Goal: Task Accomplishment & Management: Complete application form

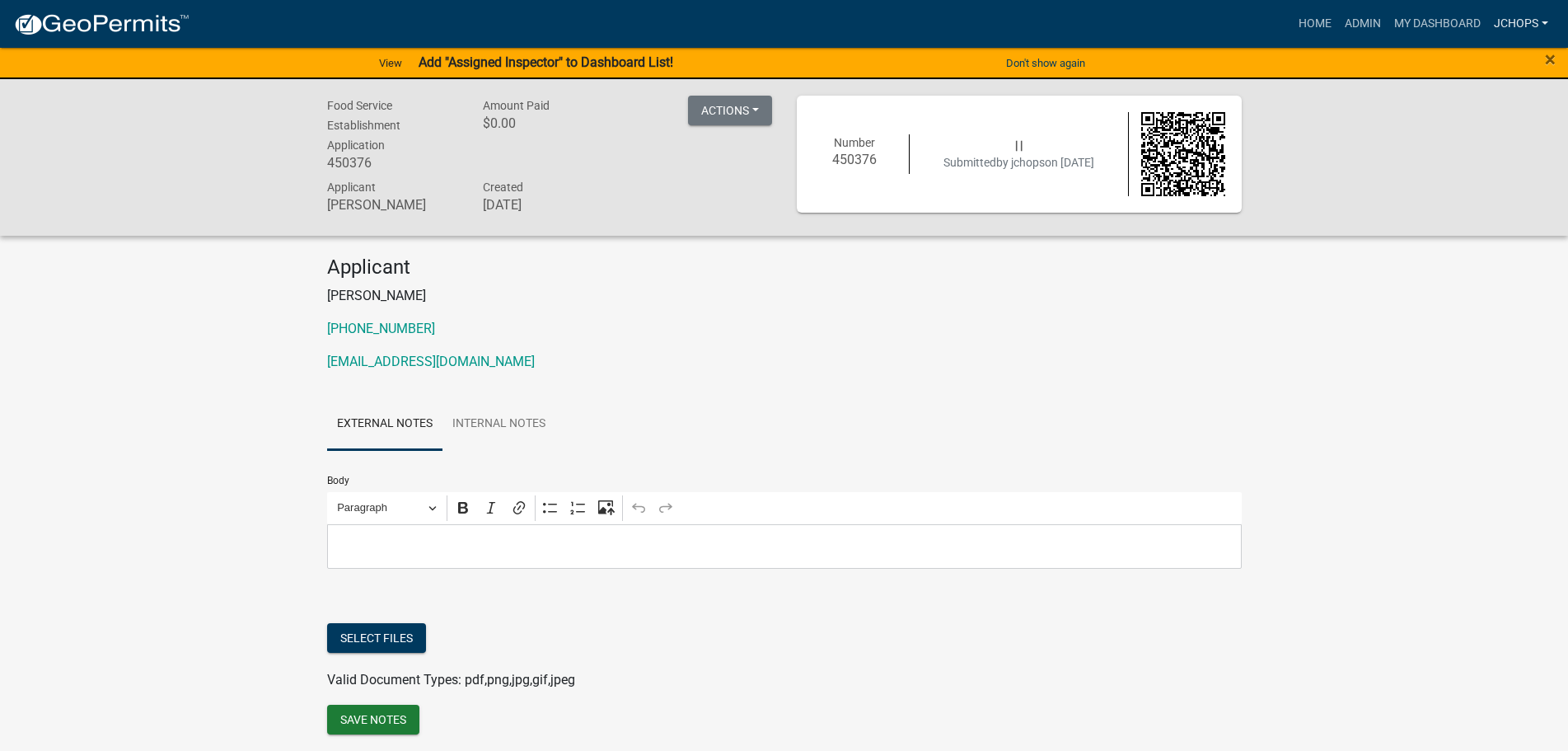
click at [1498, 25] on link "jchops" at bounding box center [1520, 24] width 67 height 31
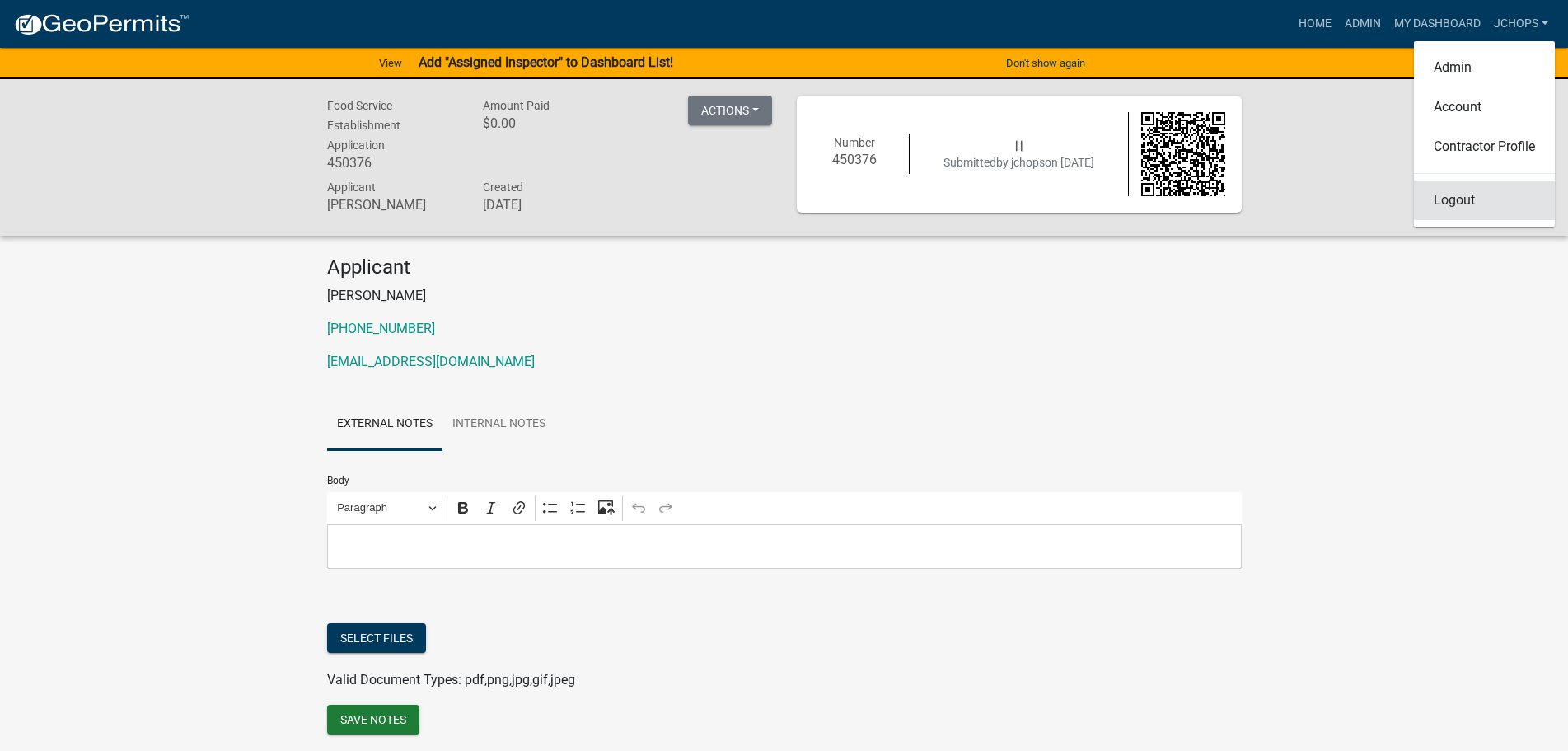
click at [1473, 193] on link "Logout" at bounding box center [1484, 201] width 141 height 40
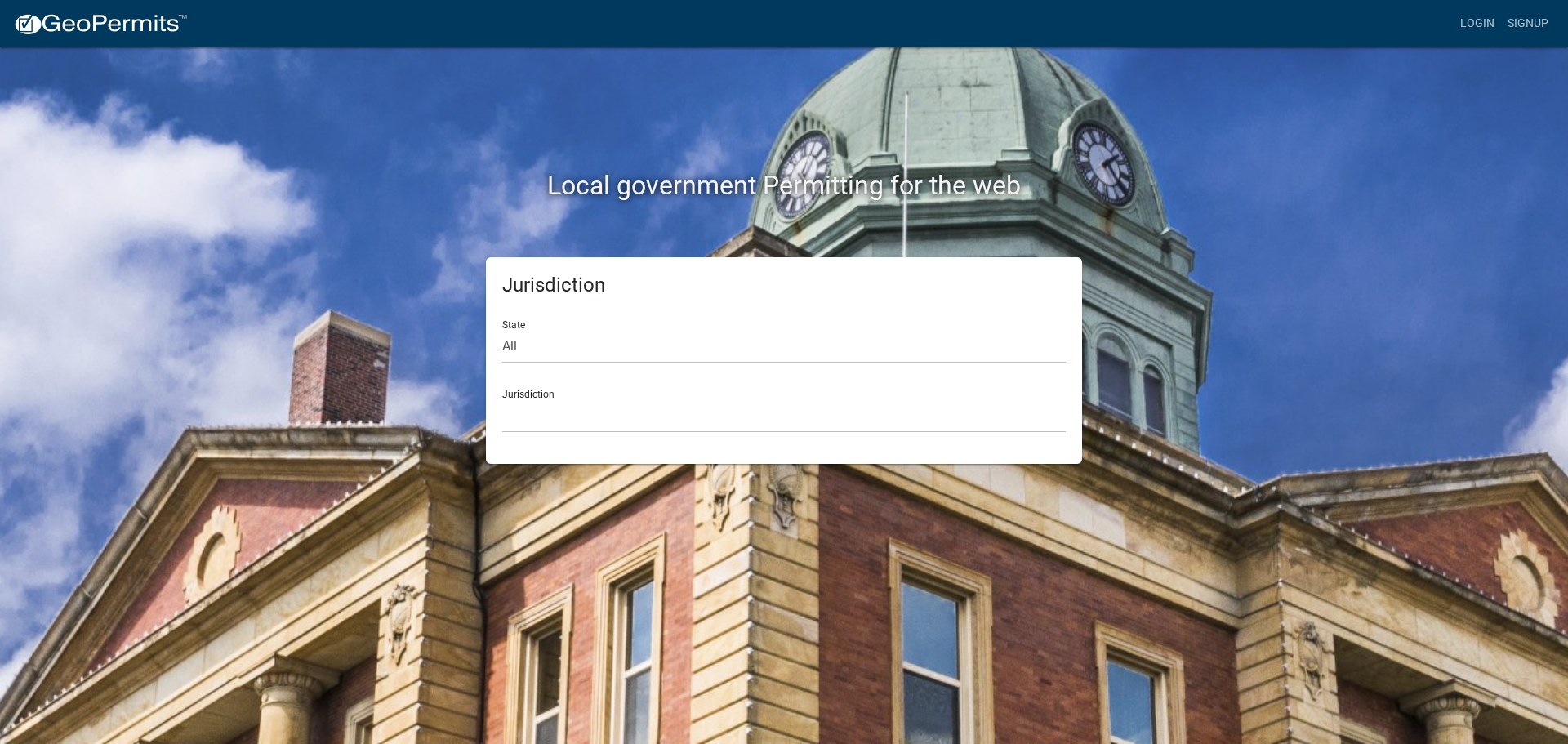
drag, startPoint x: 567, startPoint y: 1, endPoint x: 385, endPoint y: 289, distance: 340.7
click at [385, 289] on div "Jurisdiction State All Colorado Georgia Indiana Iowa Kansas Minnesota Ohio Sout…" at bounding box center [784, 360] width 931 height 206
click at [546, 349] on select "All Colorado Georgia Indiana Iowa Kansas Minnesota Ohio South Carolina Wisconsin" at bounding box center [784, 347] width 563 height 34
select select "[US_STATE]"
click at [502, 330] on select "All Colorado Georgia Indiana Iowa Kansas Minnesota Ohio South Carolina Wisconsin" at bounding box center [784, 347] width 563 height 34
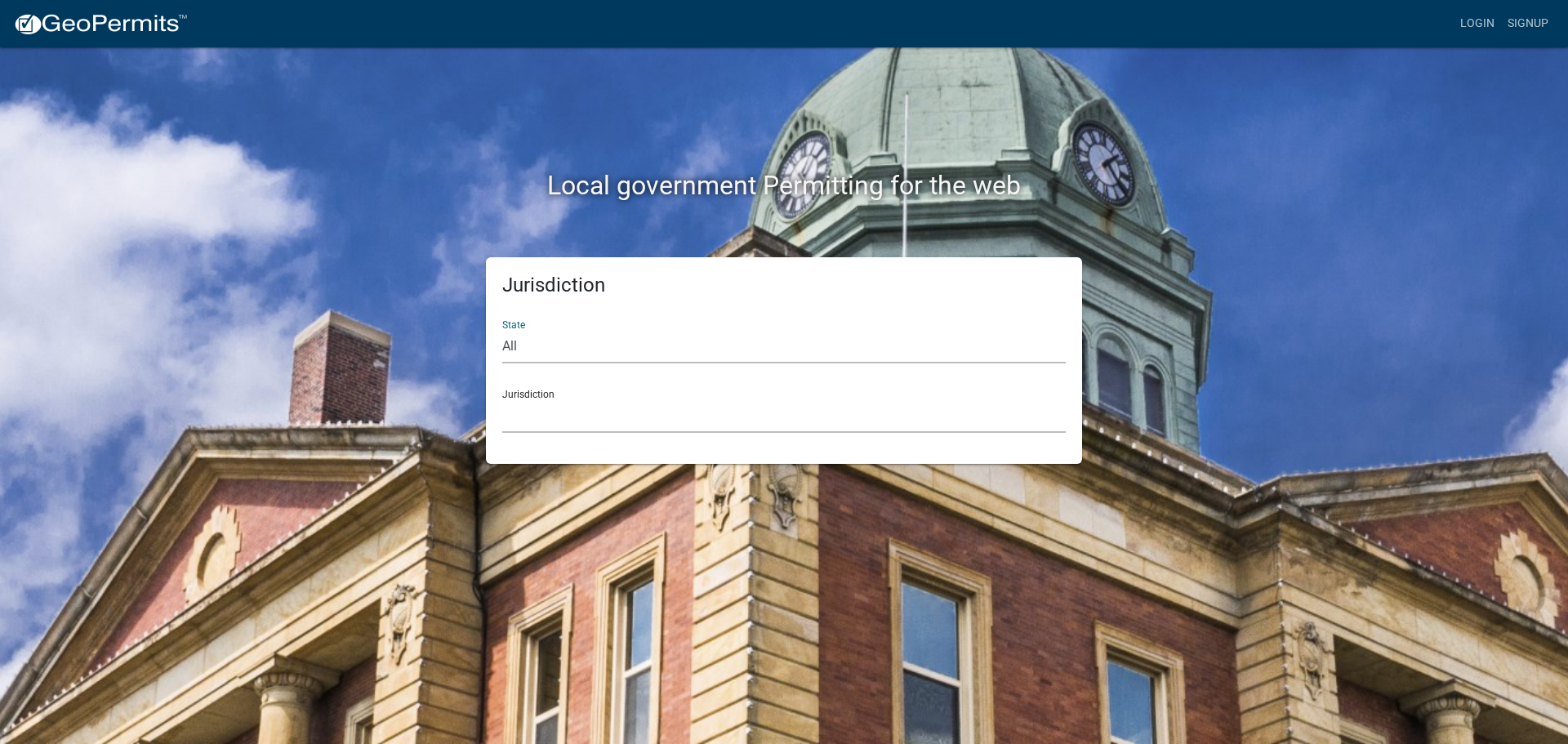
click at [556, 409] on select "City of Charlestown, Indiana City of Jeffersonville, Indiana City of Logansport…" at bounding box center [784, 416] width 563 height 34
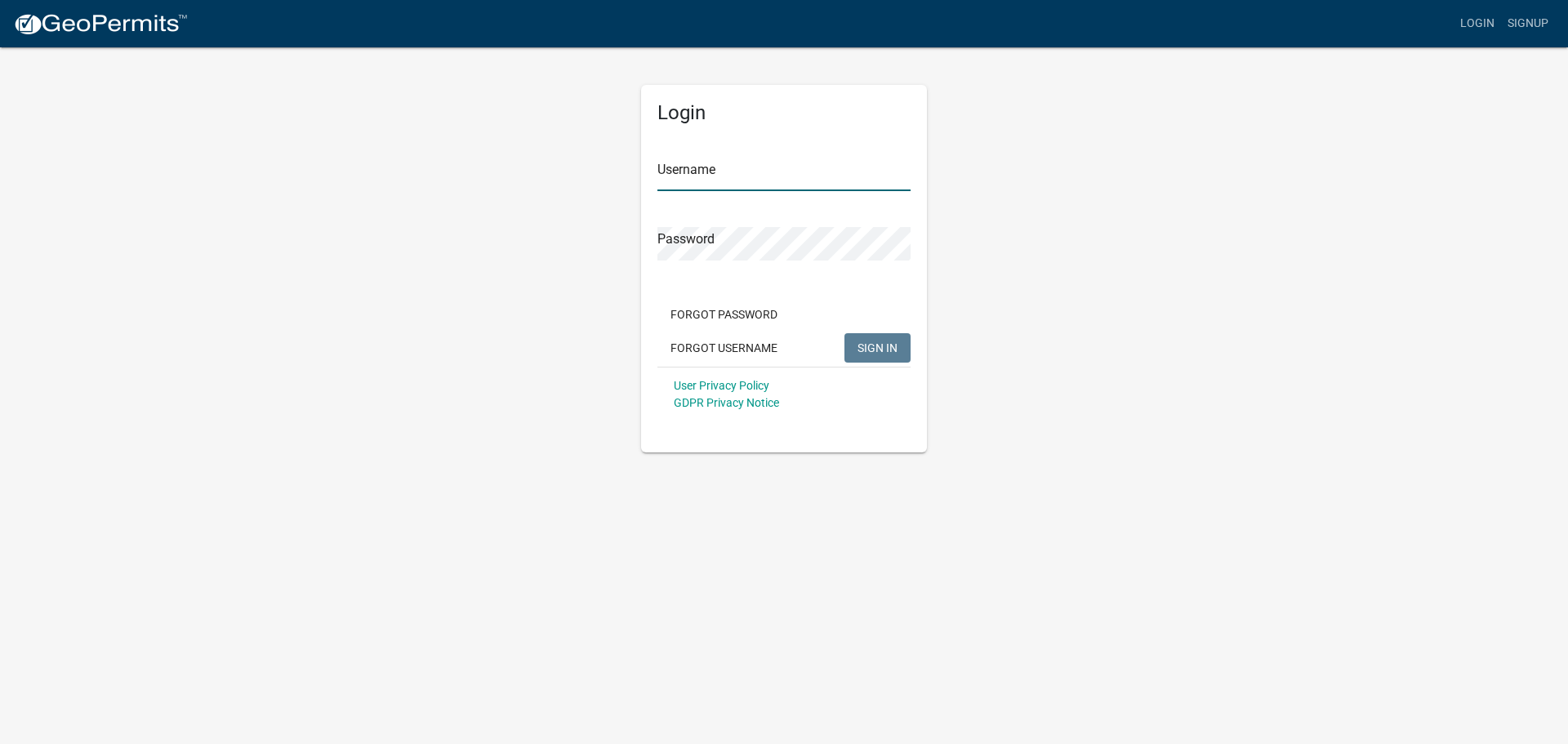
type input "jchops"
click at [1188, 65] on div "Login Username jchops Password Forgot Password Forgot Username SIGN IN User Pri…" at bounding box center [784, 249] width 931 height 407
click at [885, 351] on span "SIGN IN" at bounding box center [877, 347] width 40 height 13
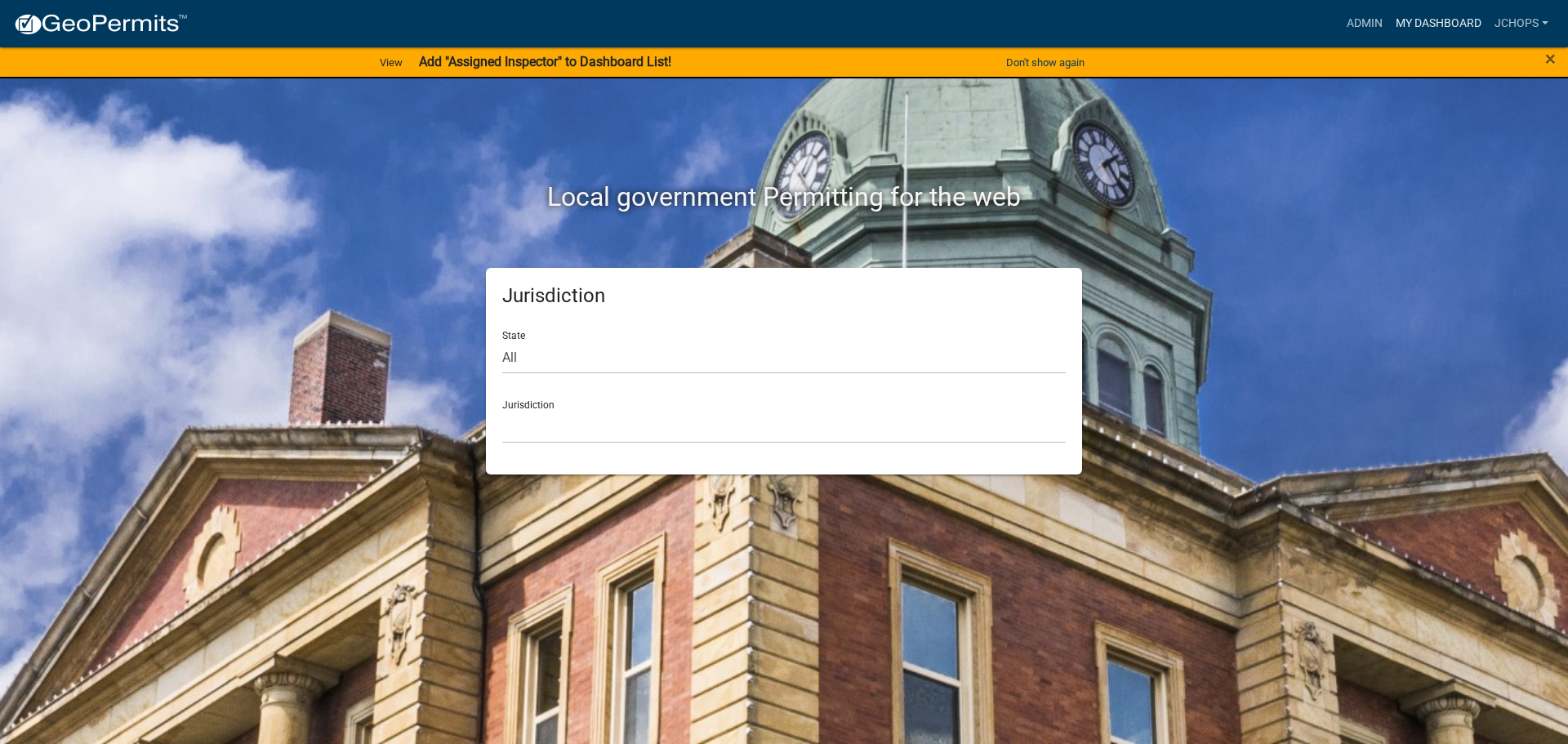
click at [1432, 24] on link "My Dashboard" at bounding box center [1438, 23] width 98 height 31
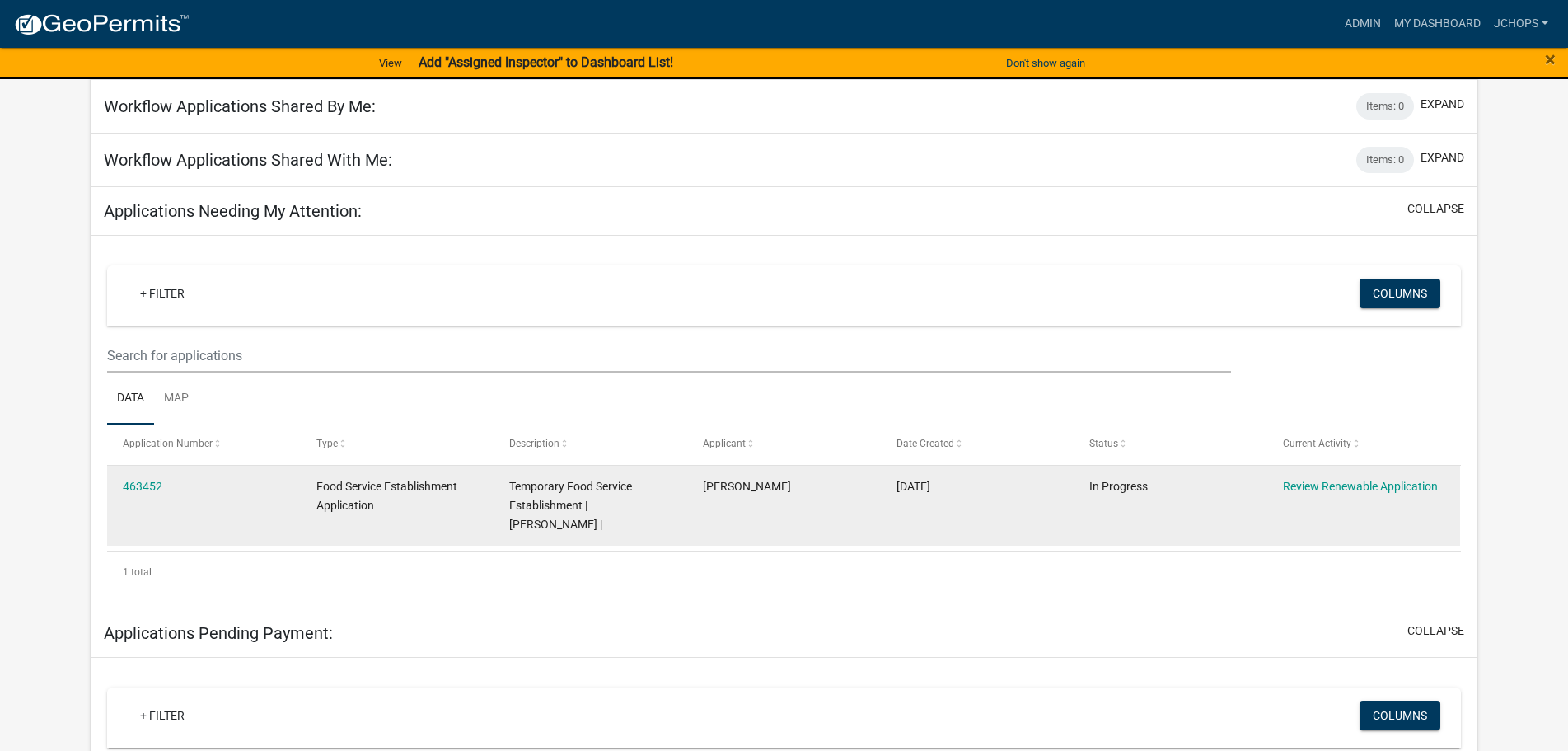
scroll to position [165, 0]
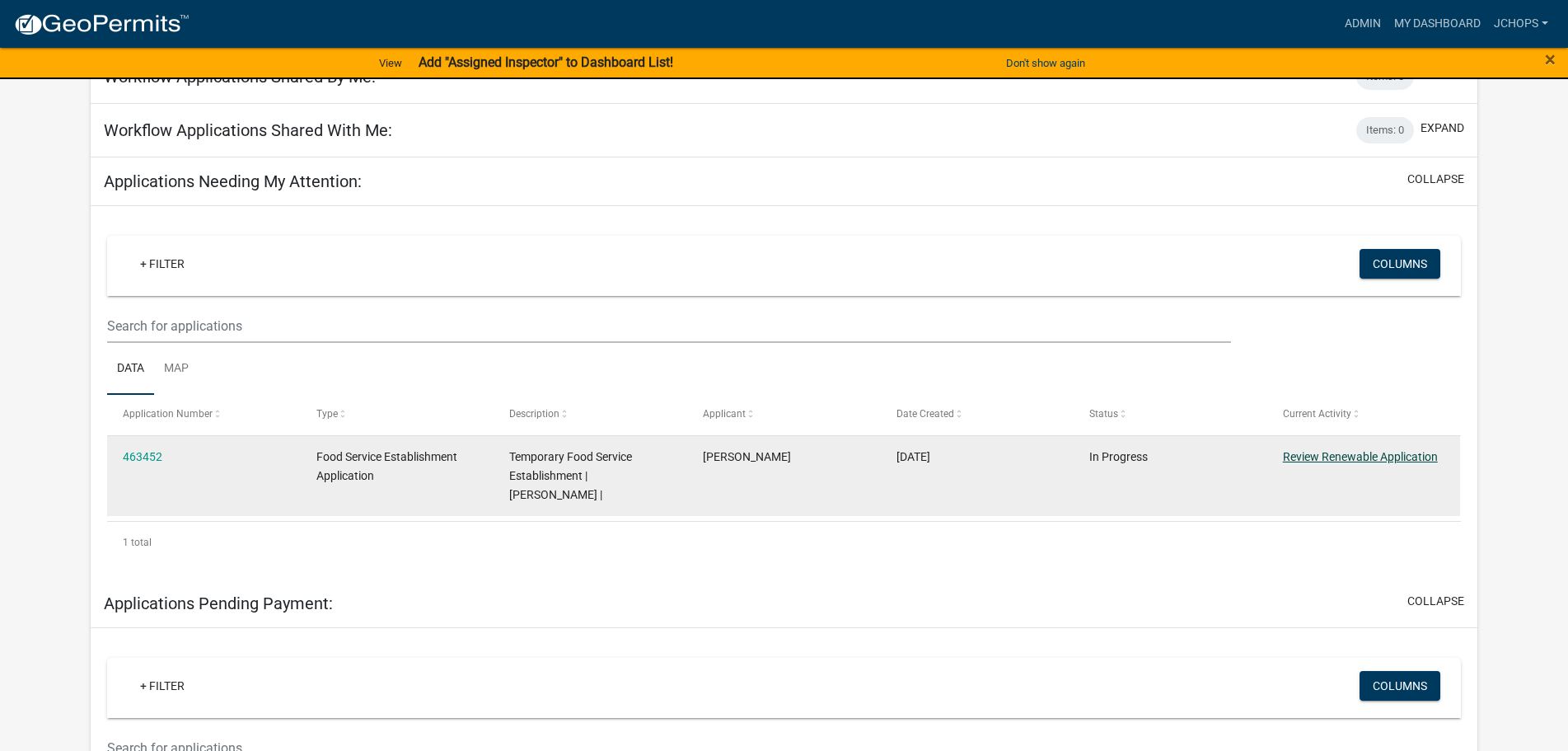
click at [1359, 455] on link "Review Renewable Application" at bounding box center [1360, 457] width 155 height 13
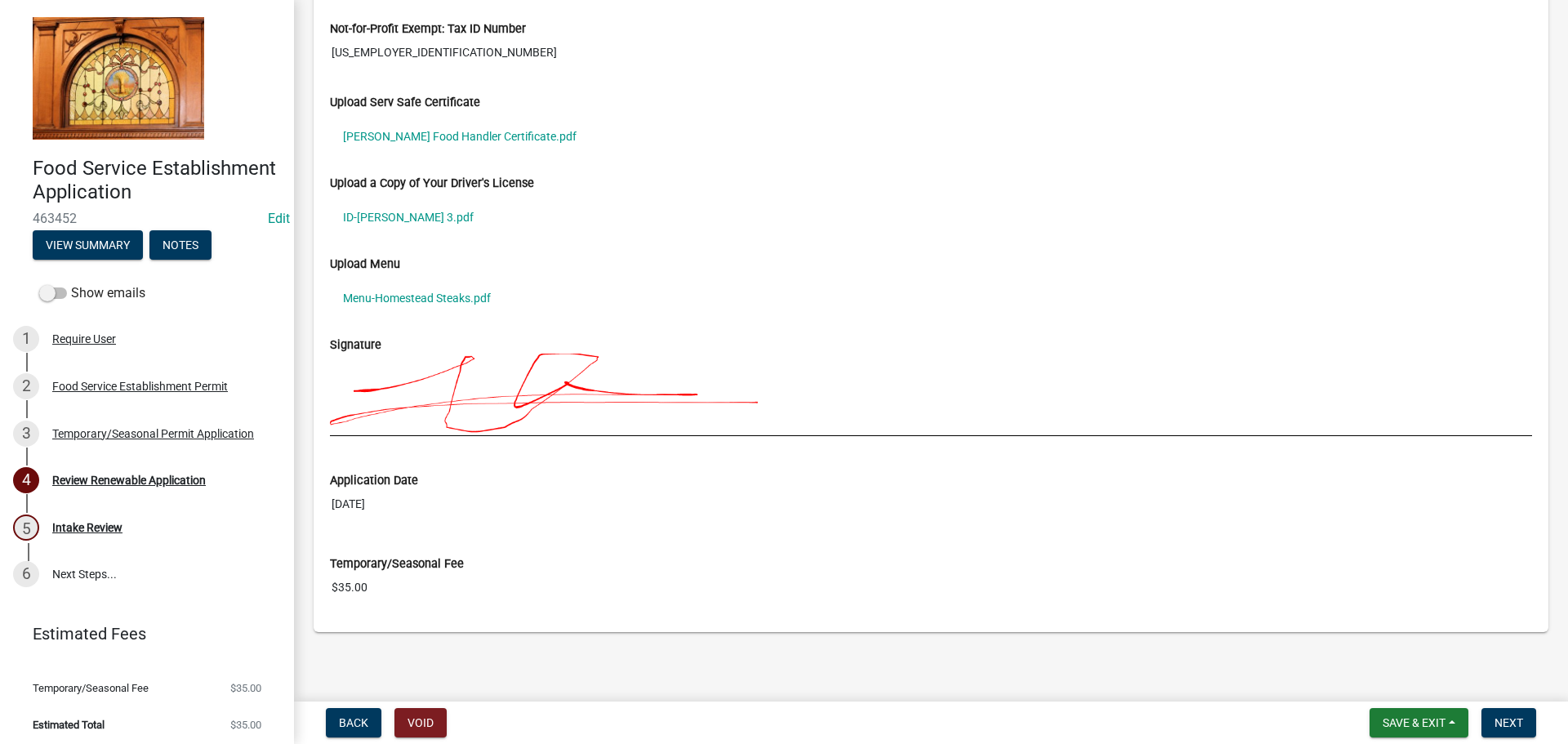
scroll to position [1551, 0]
click at [477, 136] on link "[PERSON_NAME] Food Handler Certificate.pdf" at bounding box center [931, 136] width 1202 height 37
click at [438, 220] on link "ID-[PERSON_NAME] 3.pdf" at bounding box center [931, 216] width 1202 height 37
click at [396, 282] on link "Menu-Homestead Steaks.pdf" at bounding box center [931, 297] width 1202 height 37
click at [1515, 726] on span "Next" at bounding box center [1508, 722] width 28 height 13
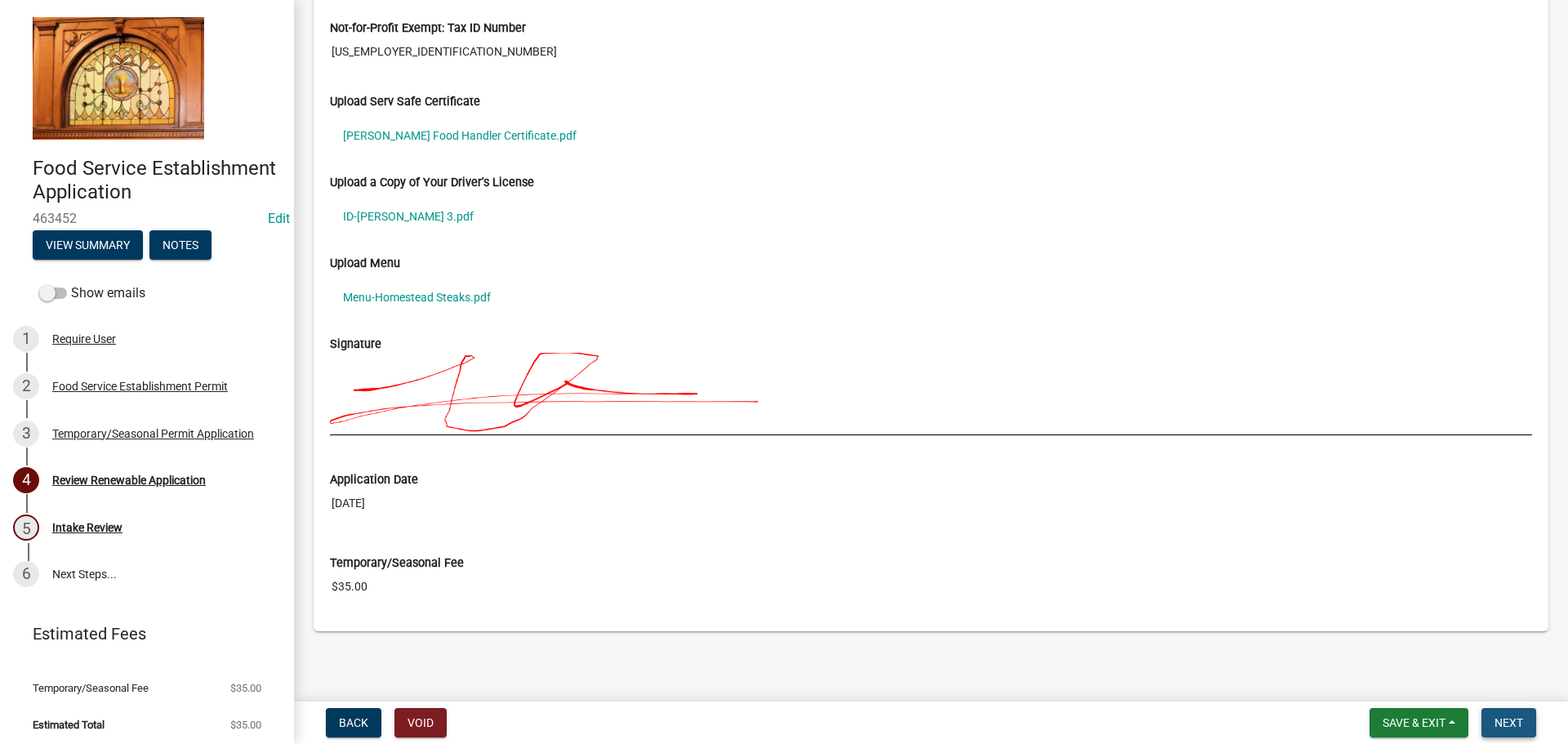
scroll to position [0, 0]
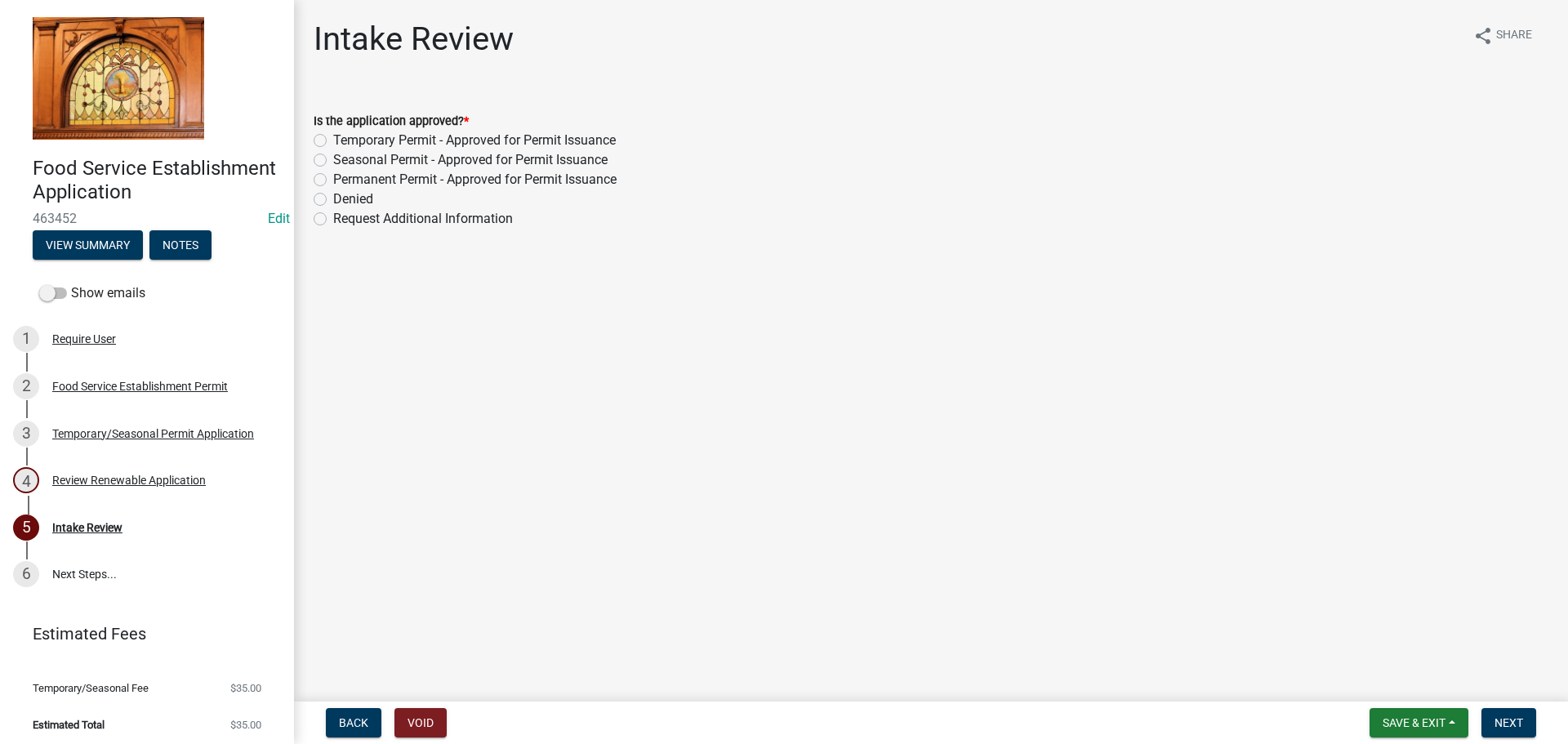
click at [400, 143] on label "Temporary Permit - Approved for Permit Issuance" at bounding box center [473, 140] width 282 height 20
click at [344, 141] on input "Temporary Permit - Approved for Permit Issuance" at bounding box center [337, 135] width 10 height 10
radio input "true"
click at [1513, 716] on span "Next" at bounding box center [1508, 722] width 28 height 13
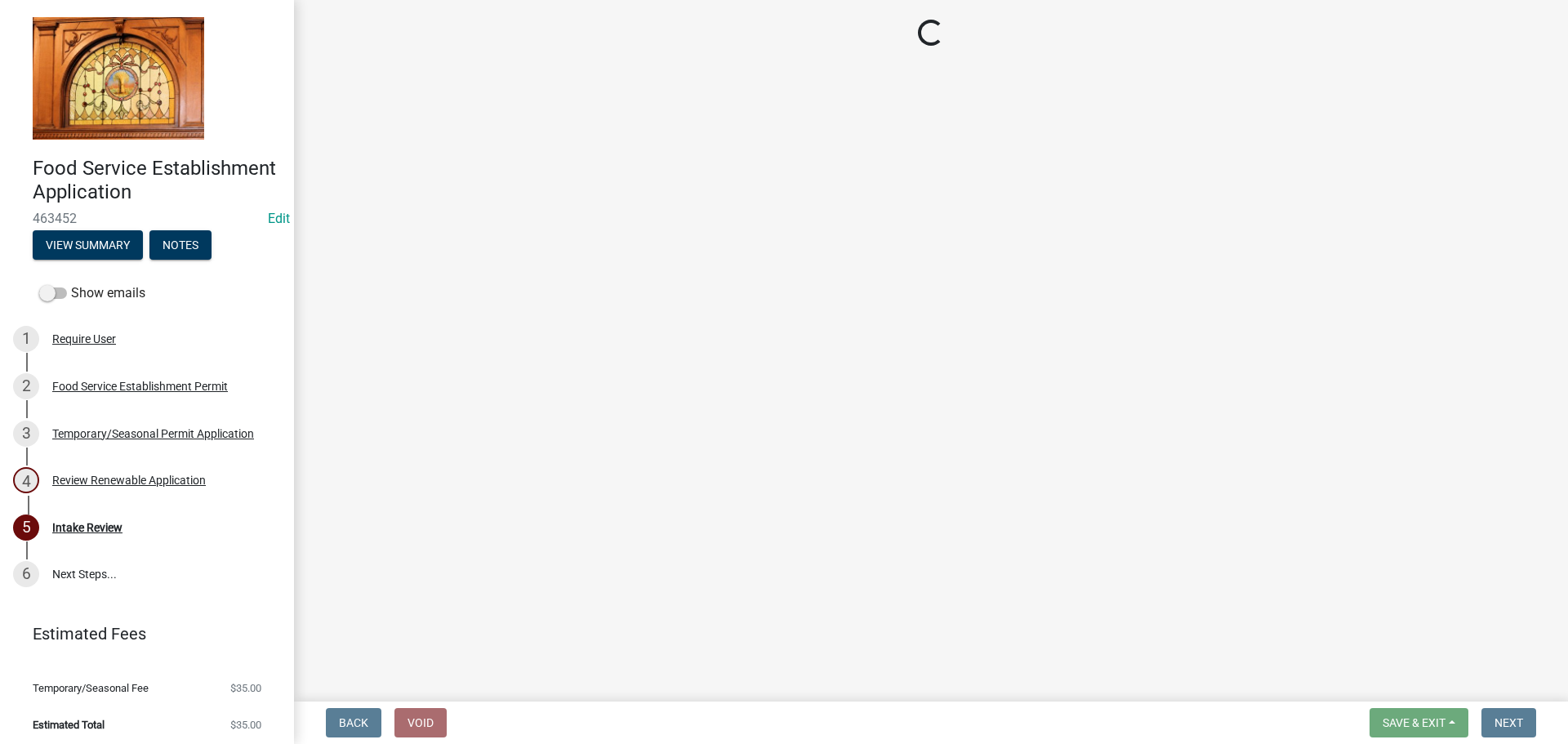
select select "3: 3"
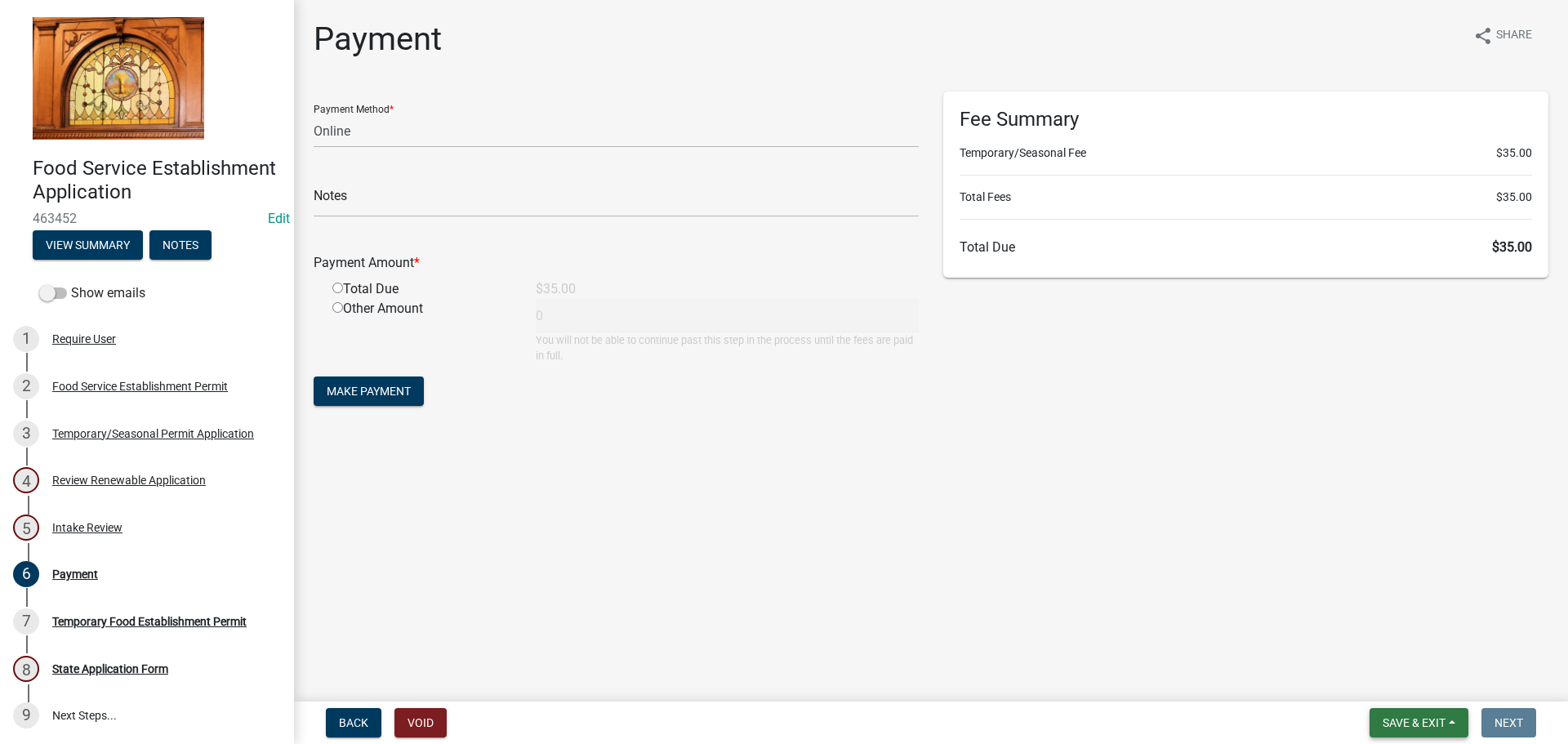
click at [1428, 719] on span "Save & Exit" at bounding box center [1413, 722] width 63 height 13
click at [1406, 674] on button "Save & Exit" at bounding box center [1402, 680] width 130 height 39
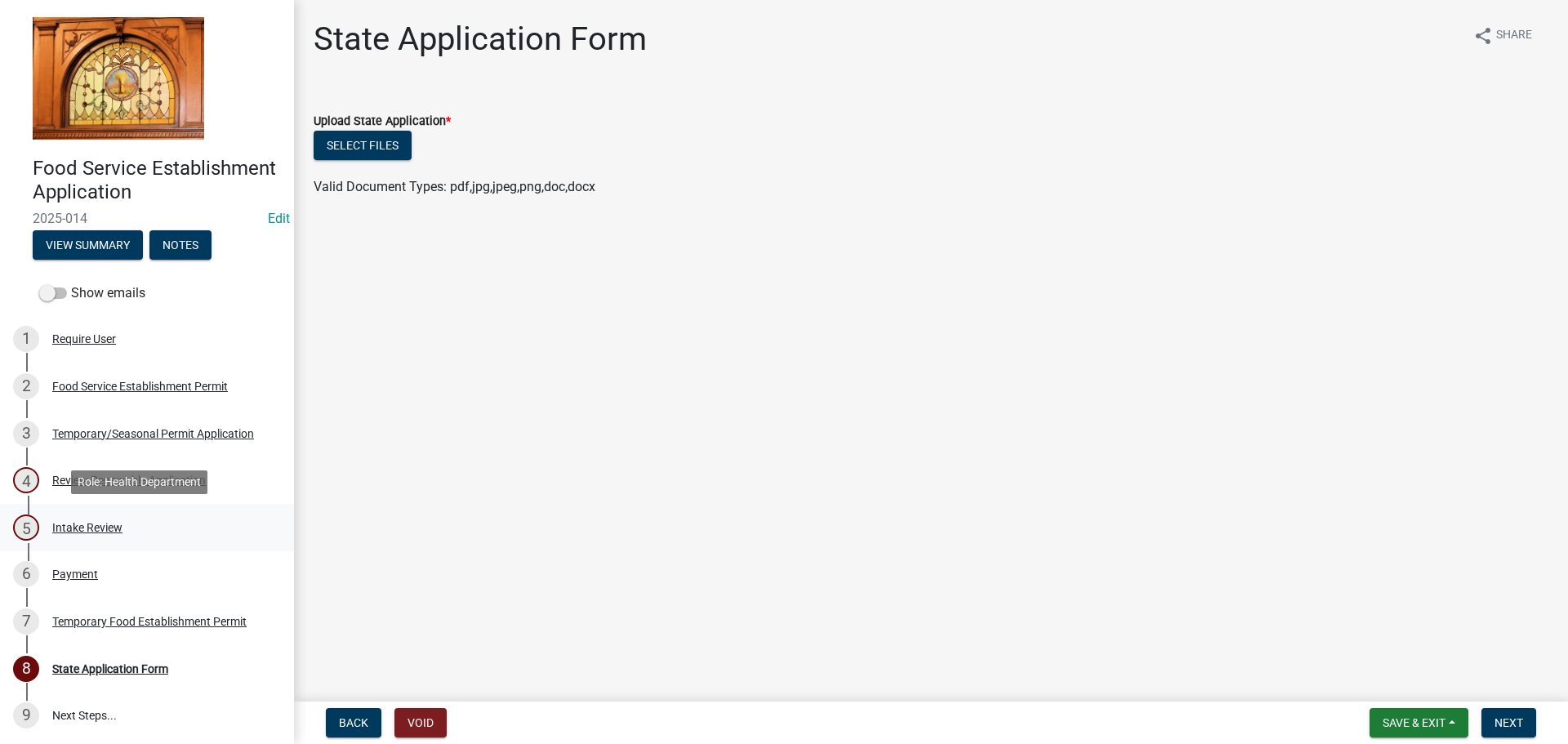
click at [102, 535] on div "5 Intake Review" at bounding box center [141, 528] width 255 height 26
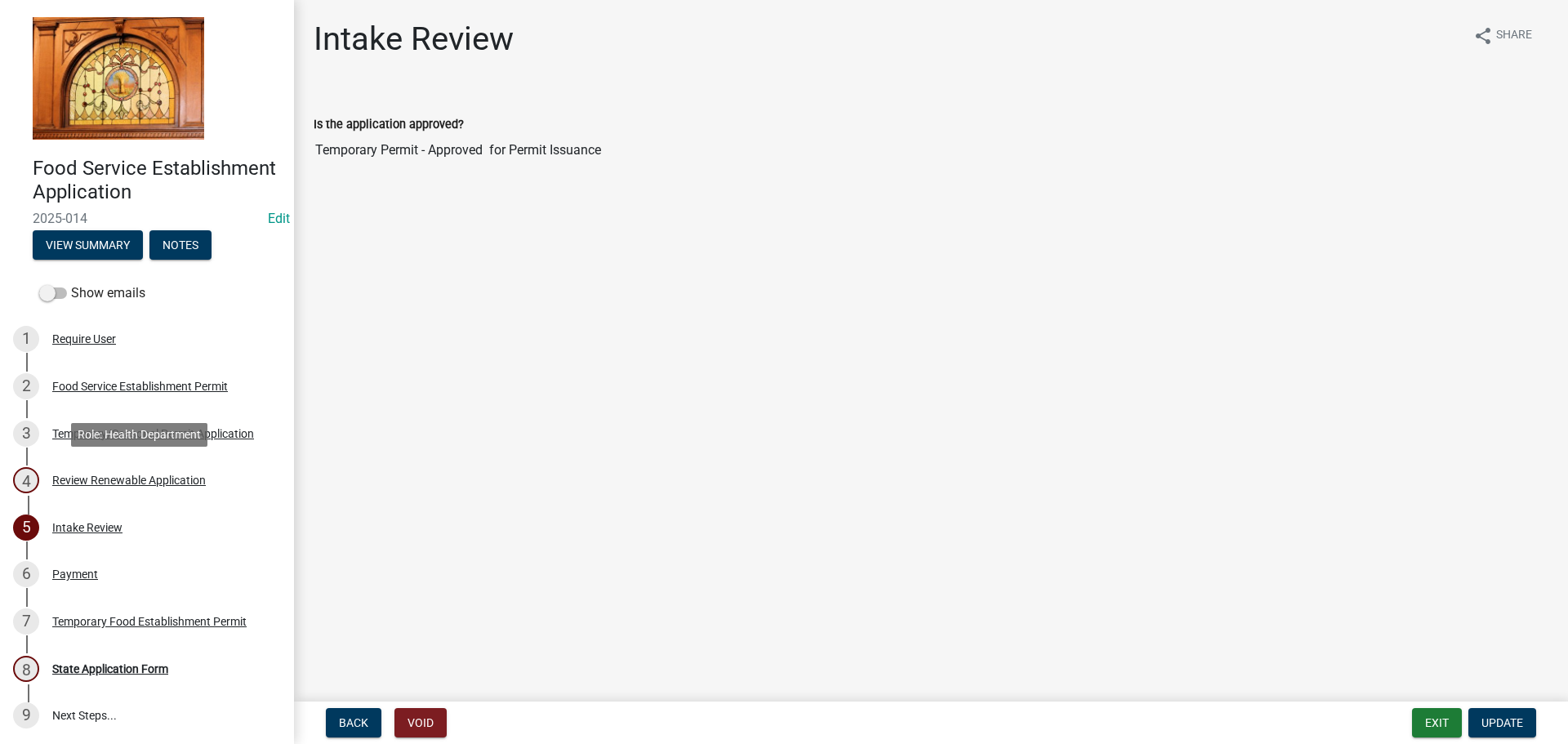
click at [142, 484] on div "Review Renewable Application" at bounding box center [129, 480] width 154 height 11
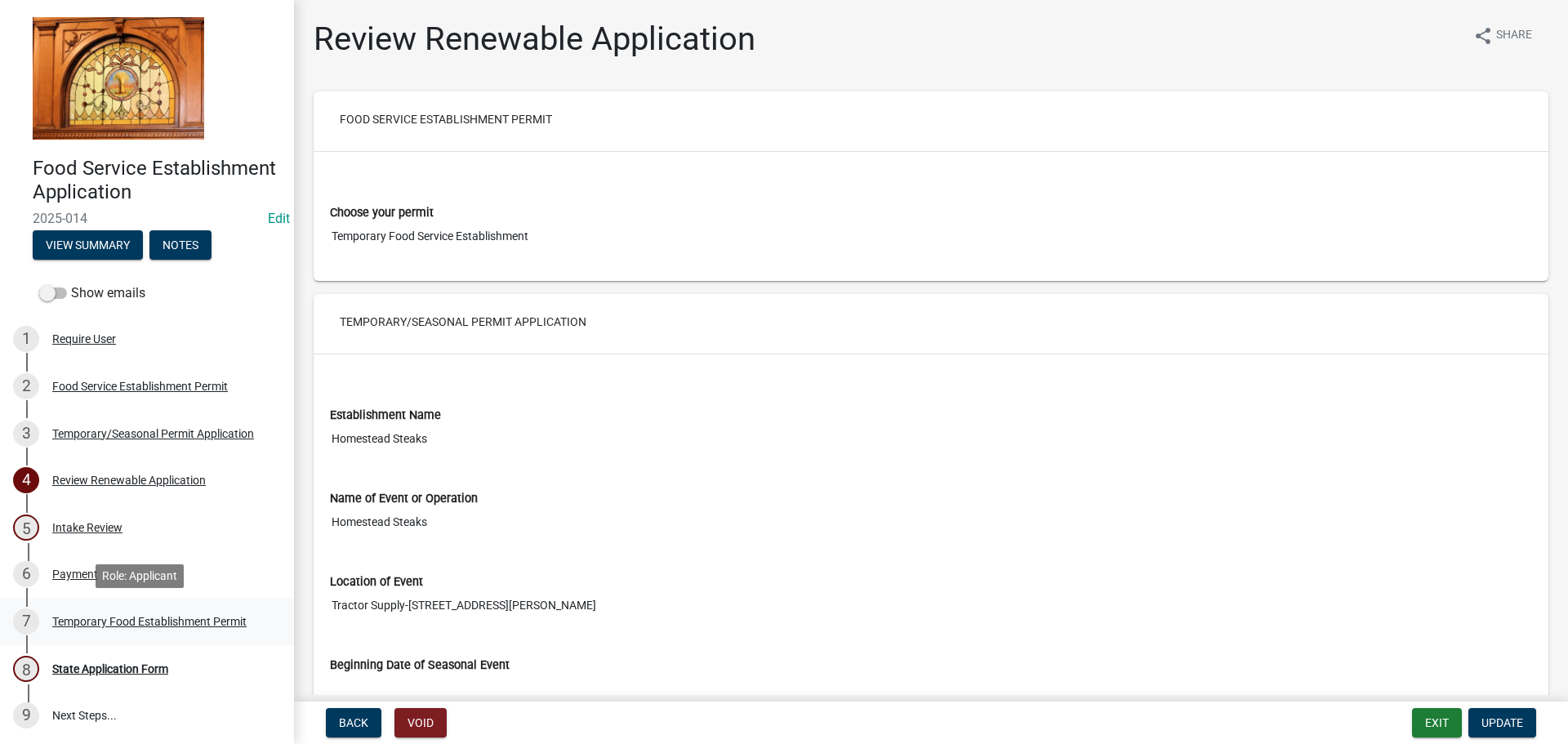
click at [75, 629] on div "7 Temporary Food Establishment Permit" at bounding box center [141, 621] width 255 height 26
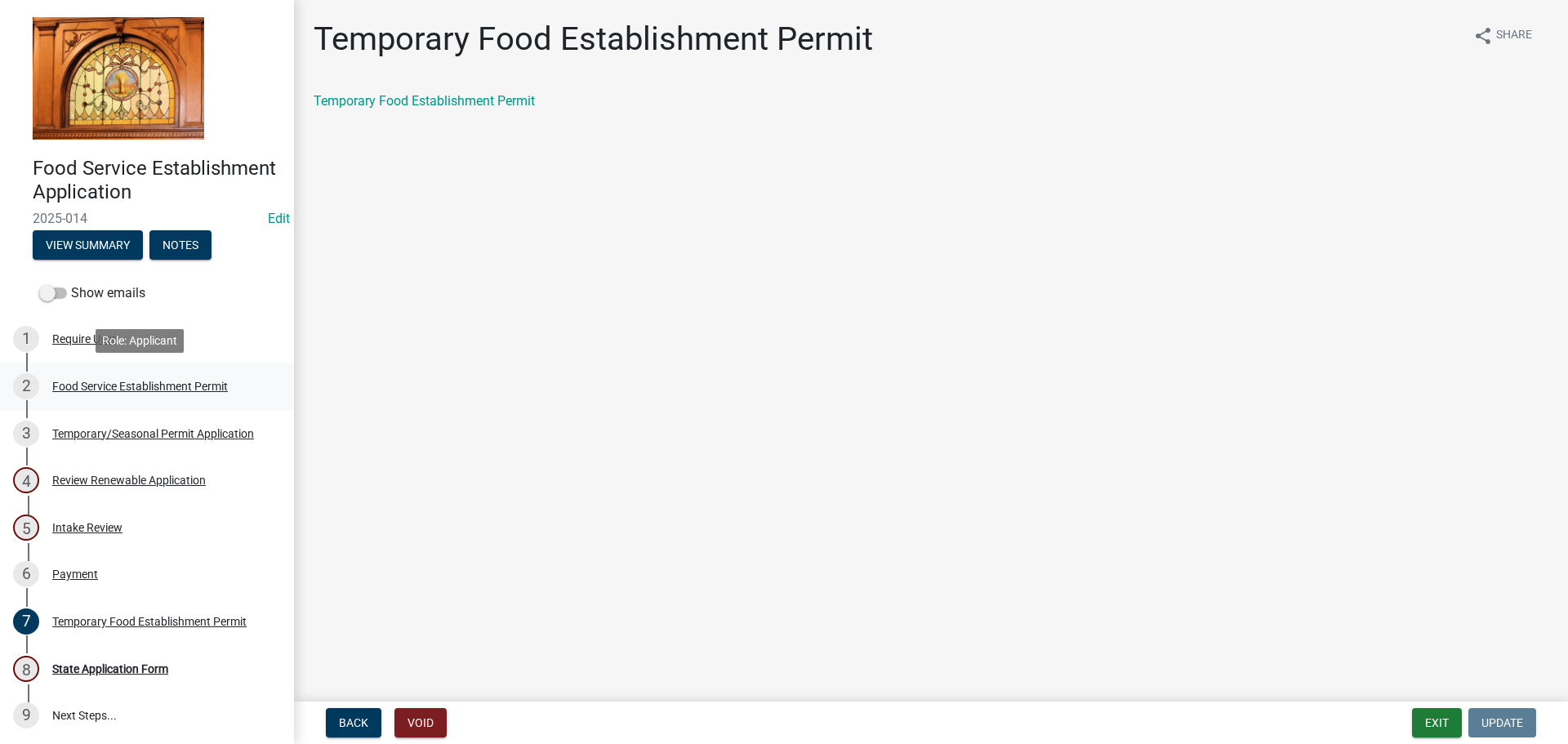
click at [83, 386] on div "Food Service Establishment Permit" at bounding box center [140, 386] width 175 height 11
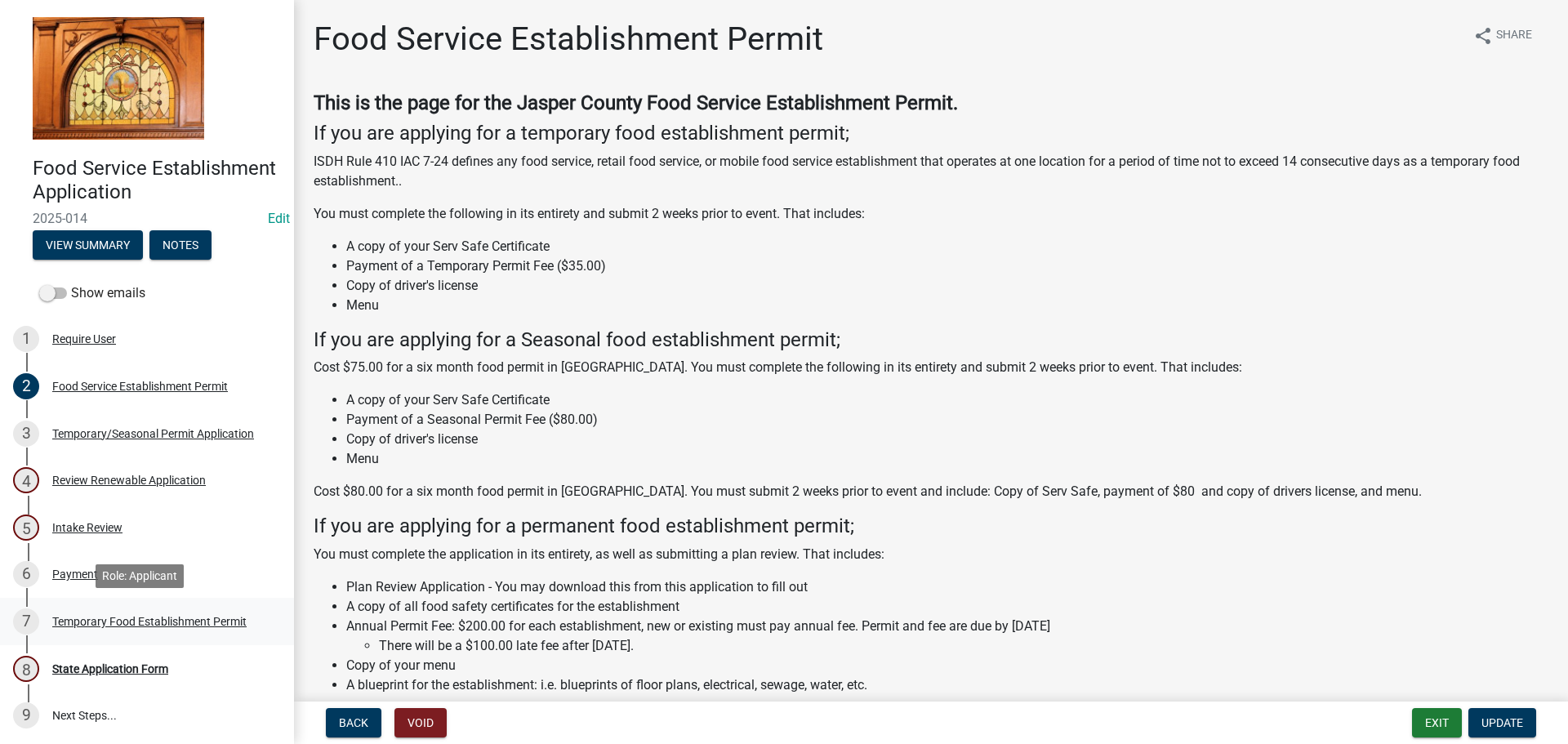
click at [188, 624] on div "Temporary Food Establishment Permit" at bounding box center [149, 621] width 194 height 11
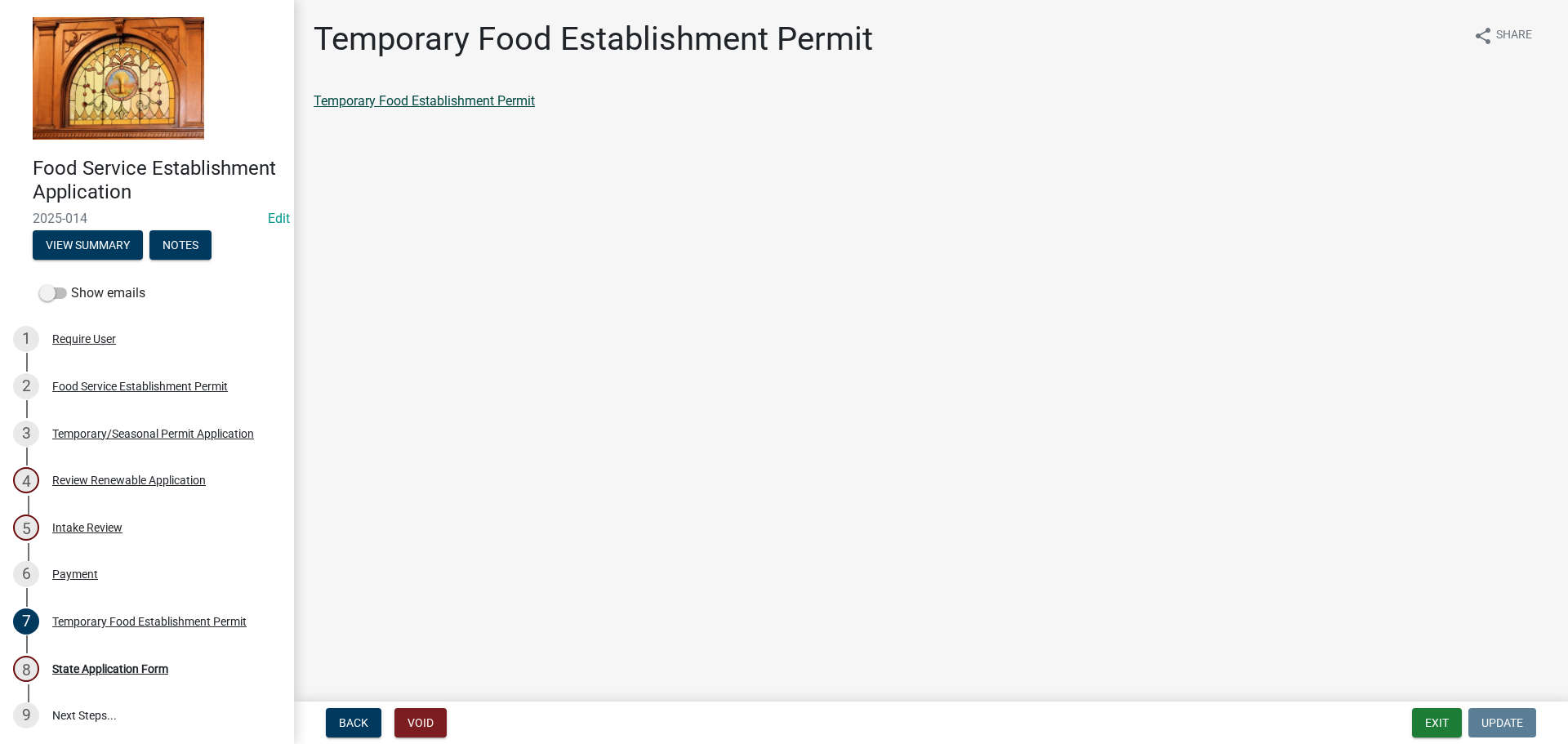
click at [372, 103] on link "Temporary Food Establishment Permit" at bounding box center [425, 100] width 221 height 16
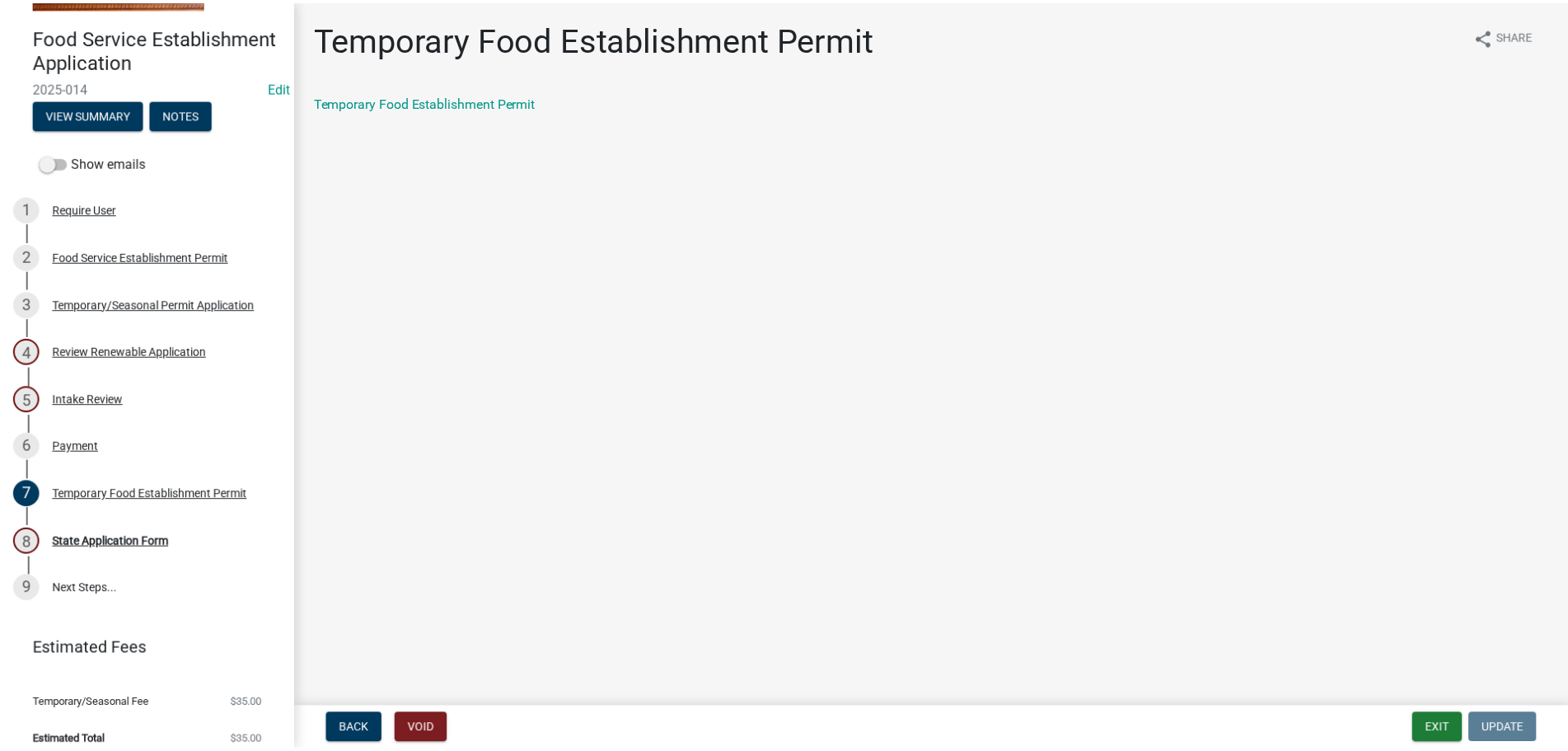
scroll to position [148, 0]
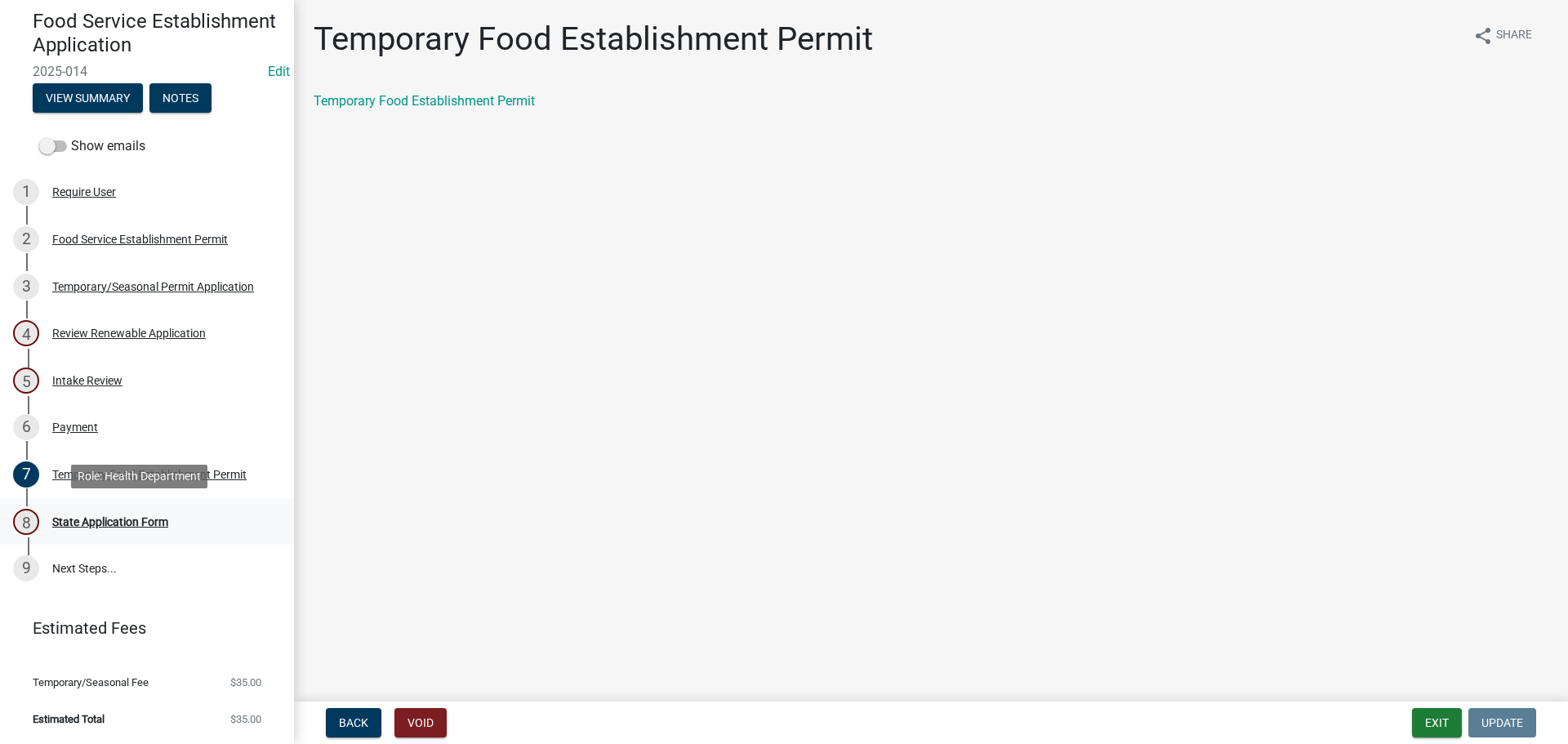
click at [118, 529] on div "8 State Application Form" at bounding box center [141, 522] width 255 height 26
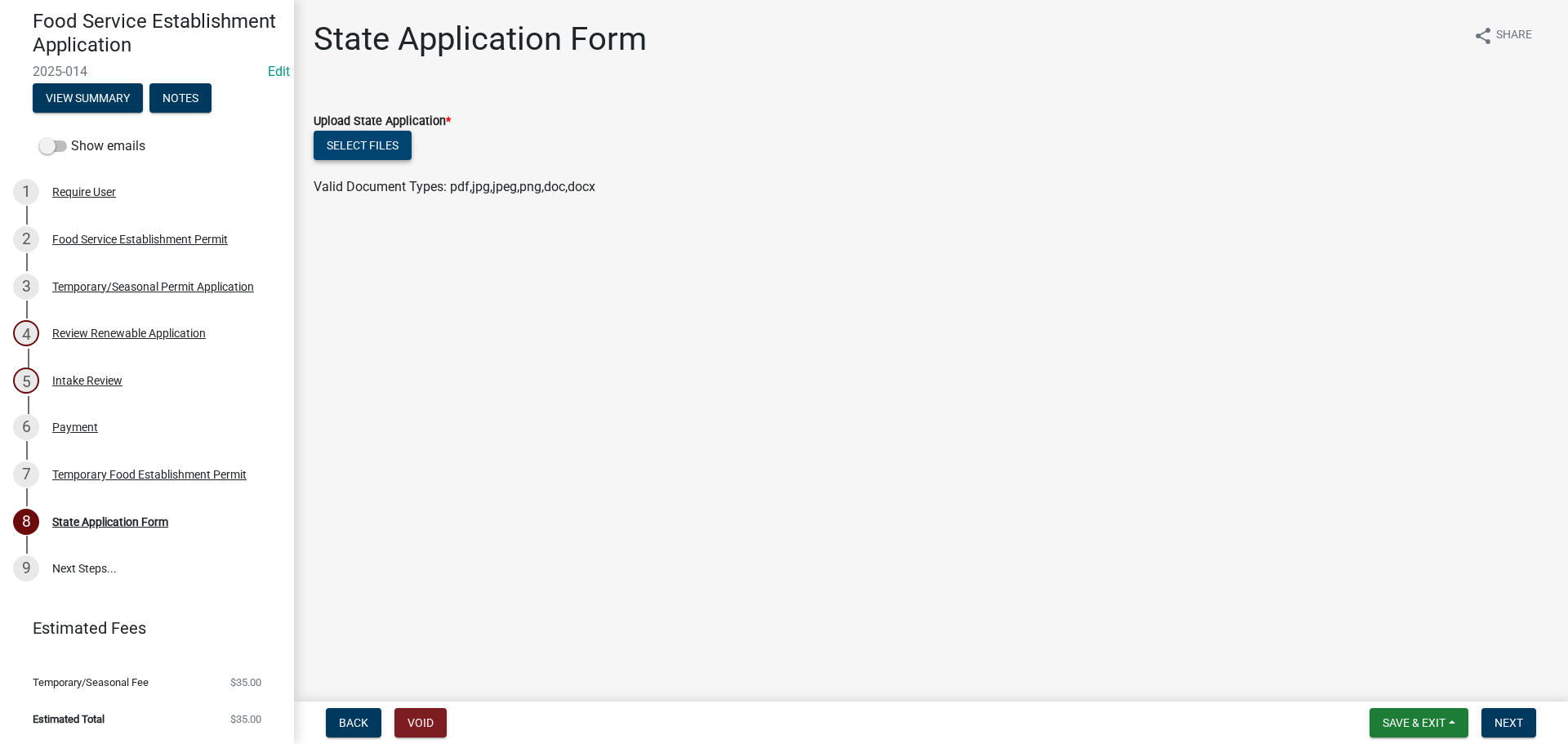
click at [359, 138] on button "Select files" at bounding box center [363, 144] width 98 height 29
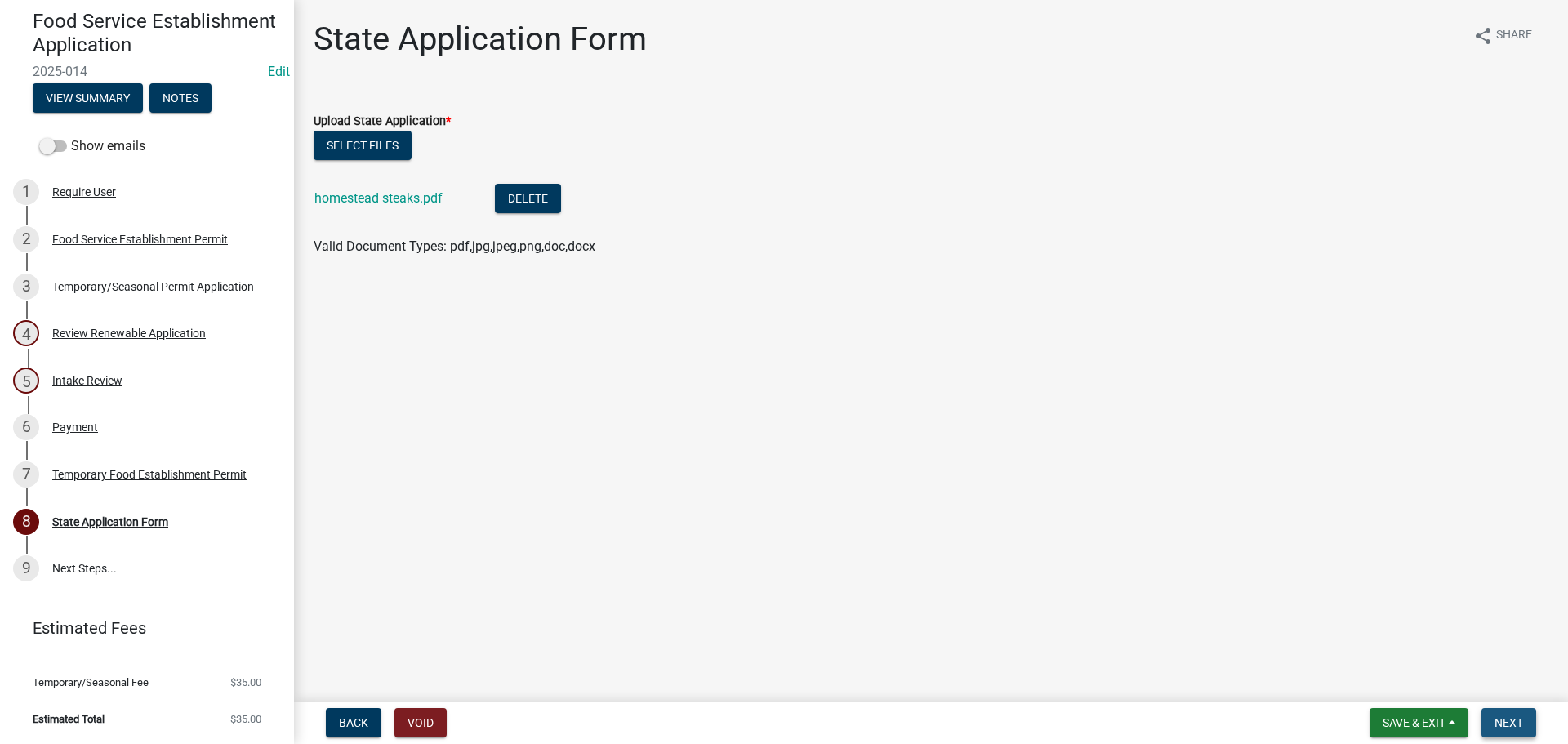
click at [1497, 720] on span "Next" at bounding box center [1508, 722] width 28 height 13
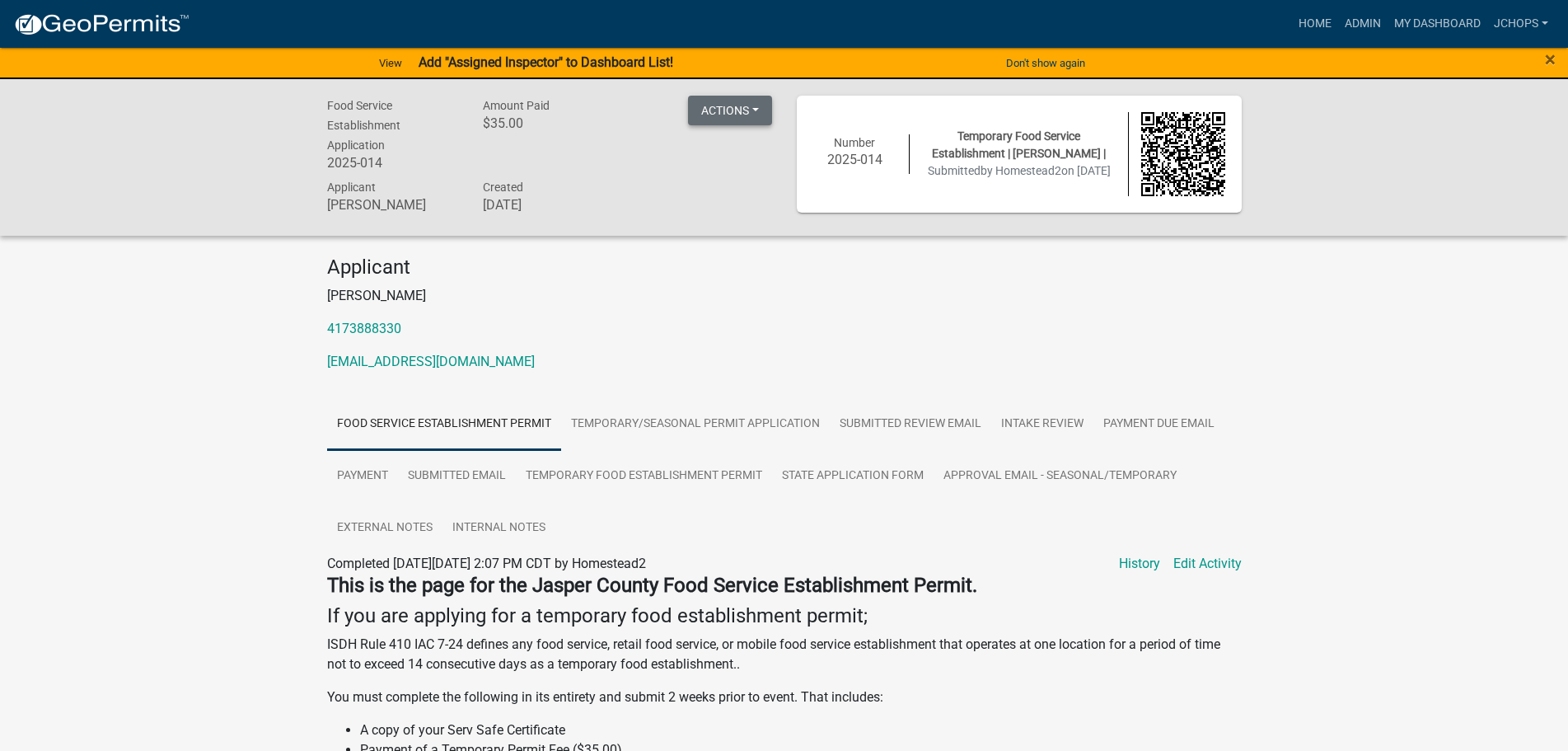
click at [743, 115] on button "Actions" at bounding box center [729, 110] width 84 height 29
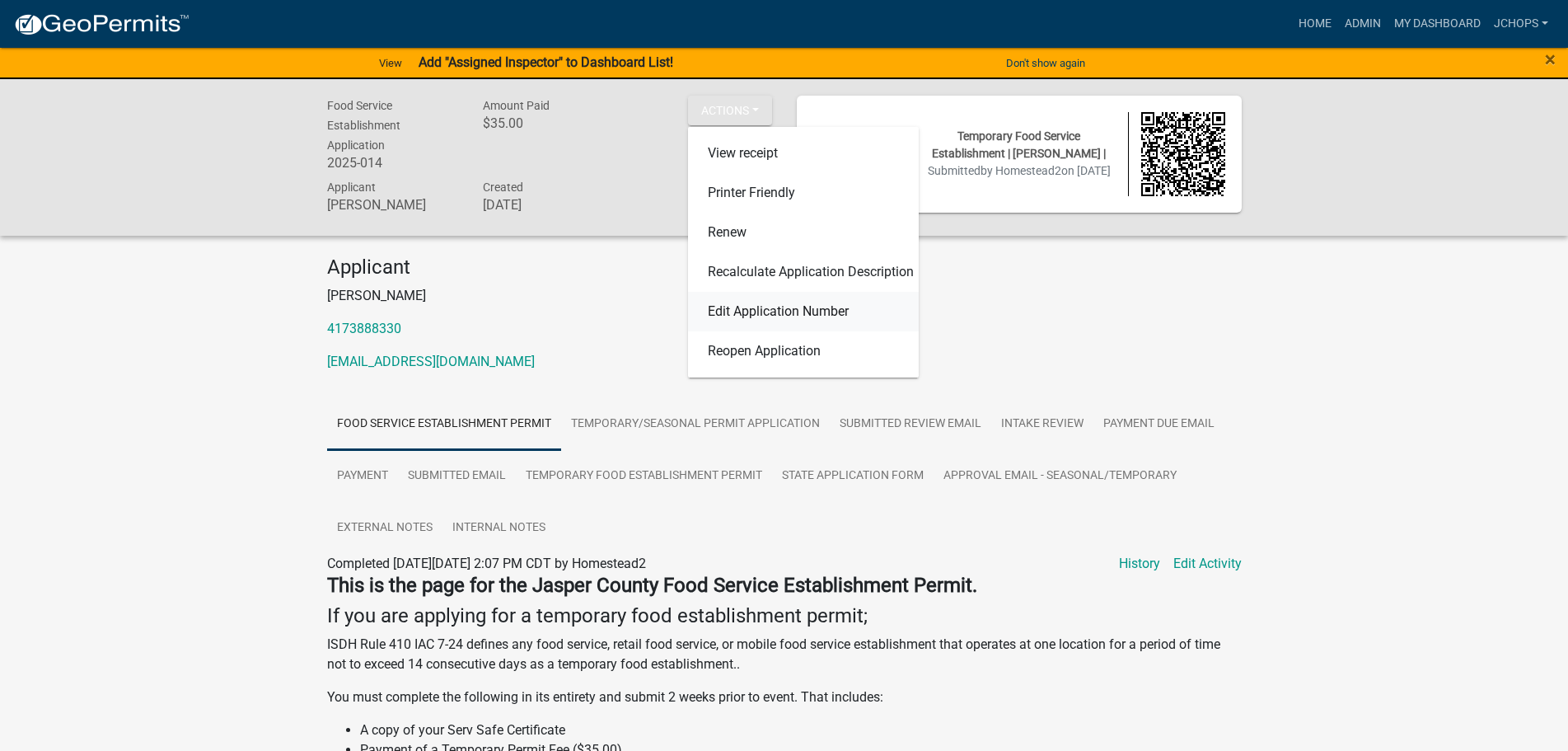
click at [762, 309] on link "Edit Application Number" at bounding box center [803, 311] width 231 height 40
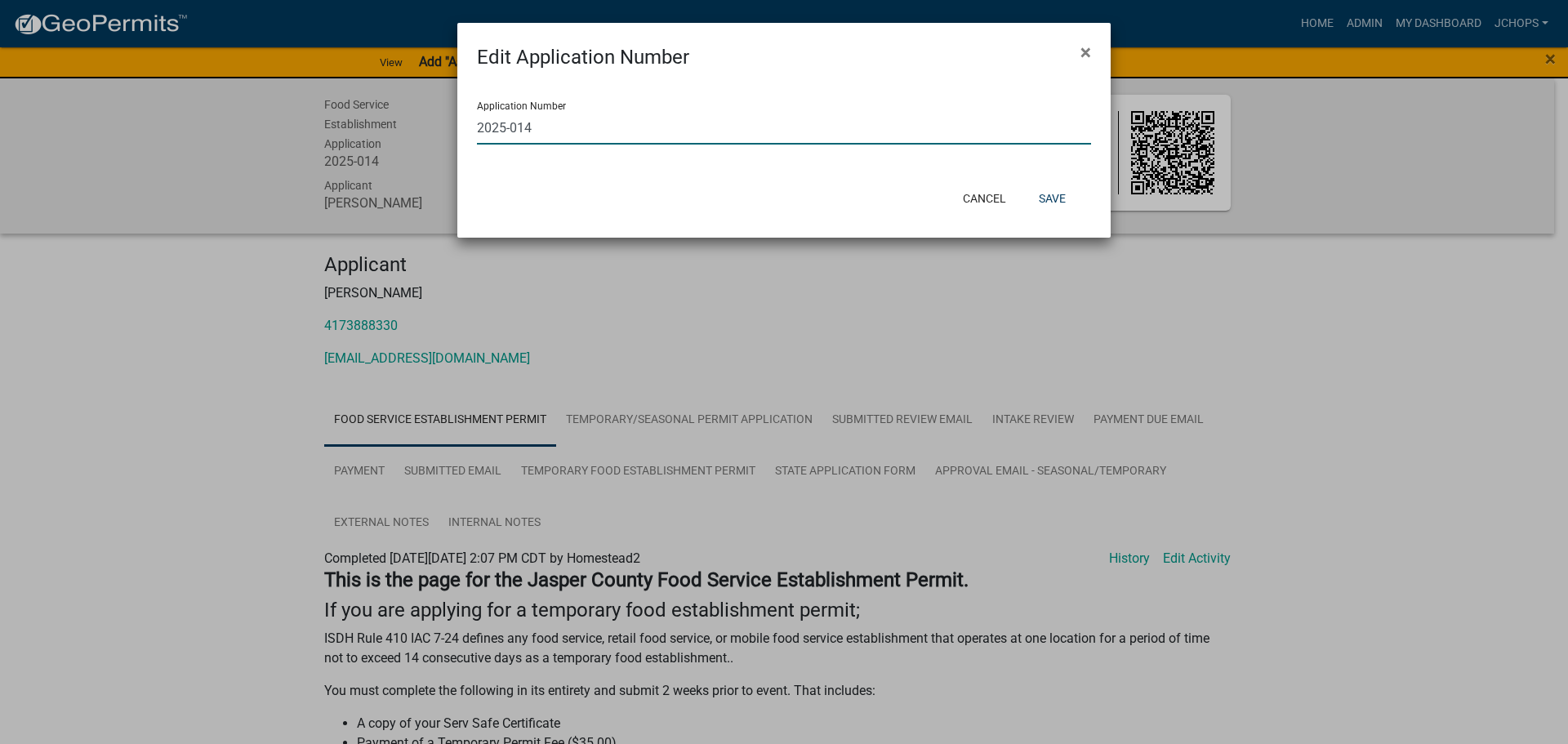
click at [611, 129] on input "2025-014" at bounding box center [784, 127] width 614 height 34
type input "11504"
click at [1040, 199] on button "Save" at bounding box center [1052, 198] width 53 height 29
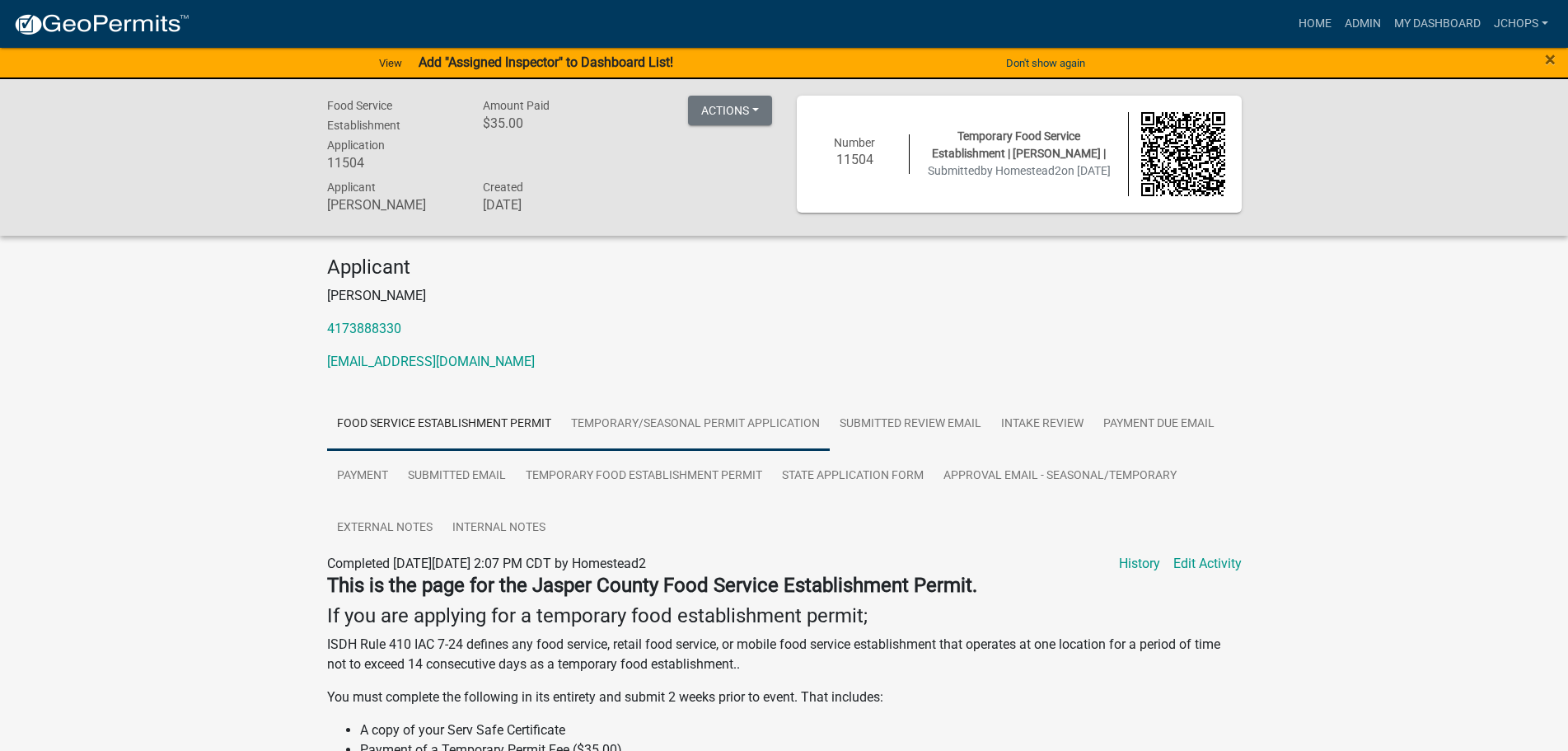
click at [698, 433] on link "Temporary/Seasonal Permit Application" at bounding box center [695, 425] width 269 height 53
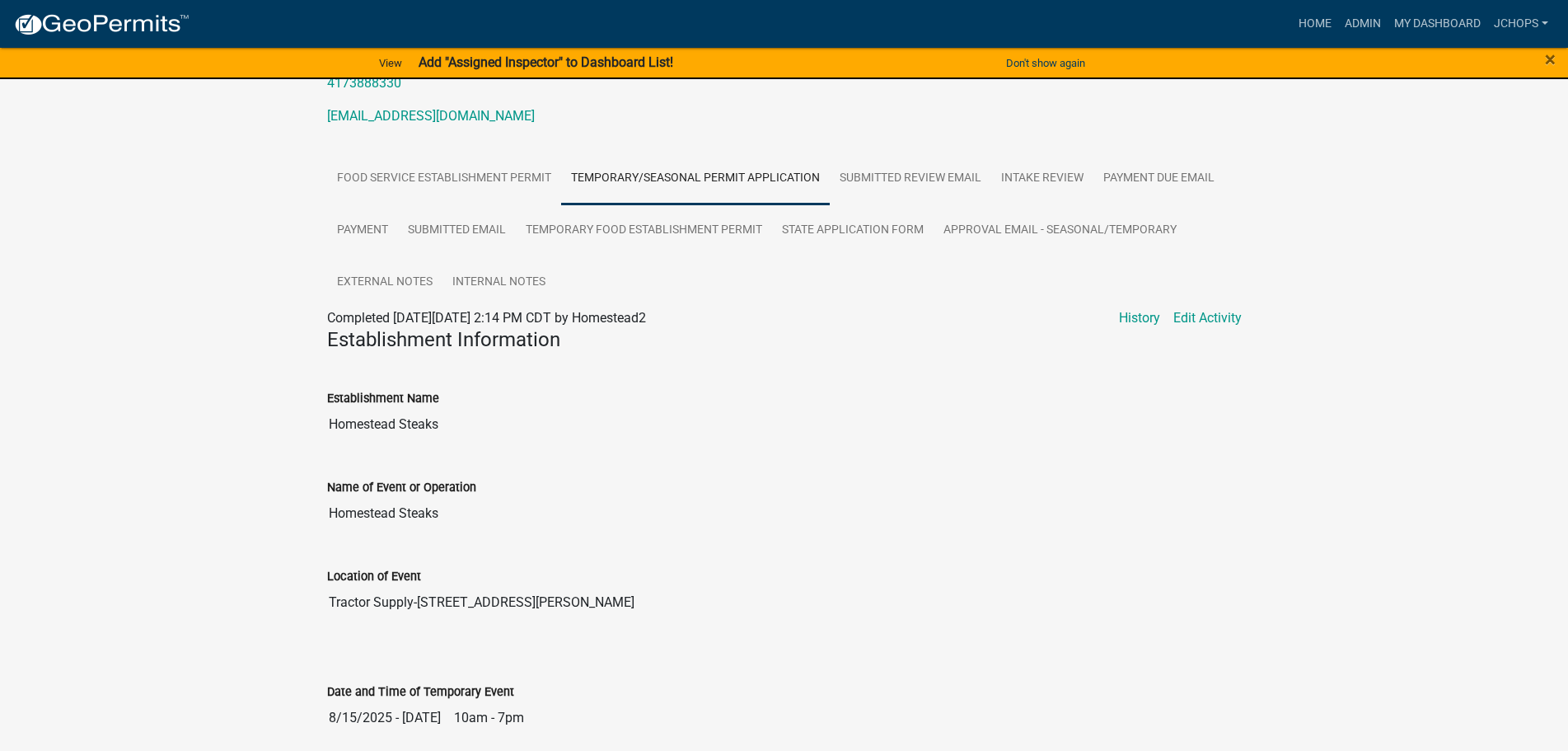
scroll to position [247, 0]
click at [639, 228] on link "Temporary Food Establishment Permit" at bounding box center [643, 229] width 256 height 53
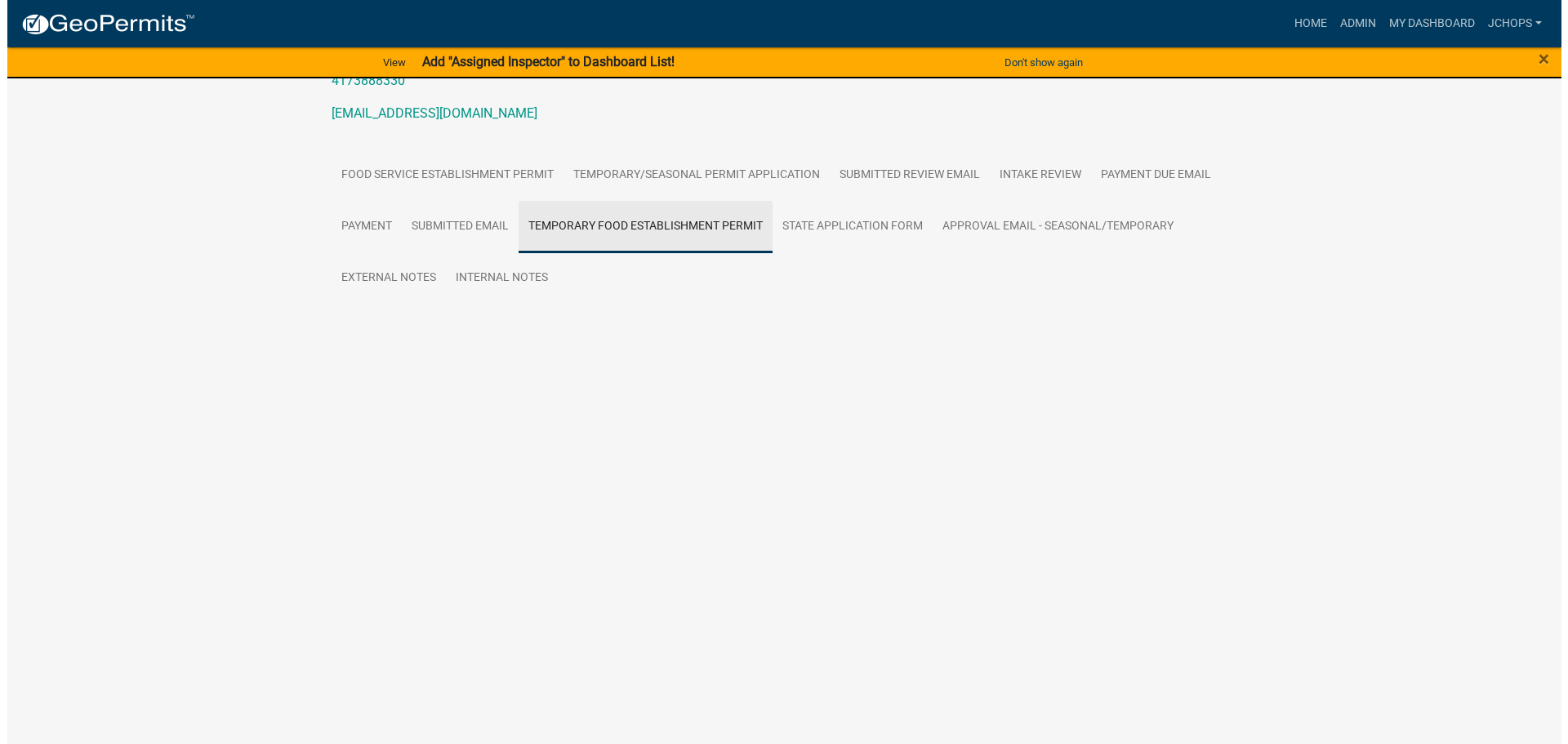
scroll to position [0, 0]
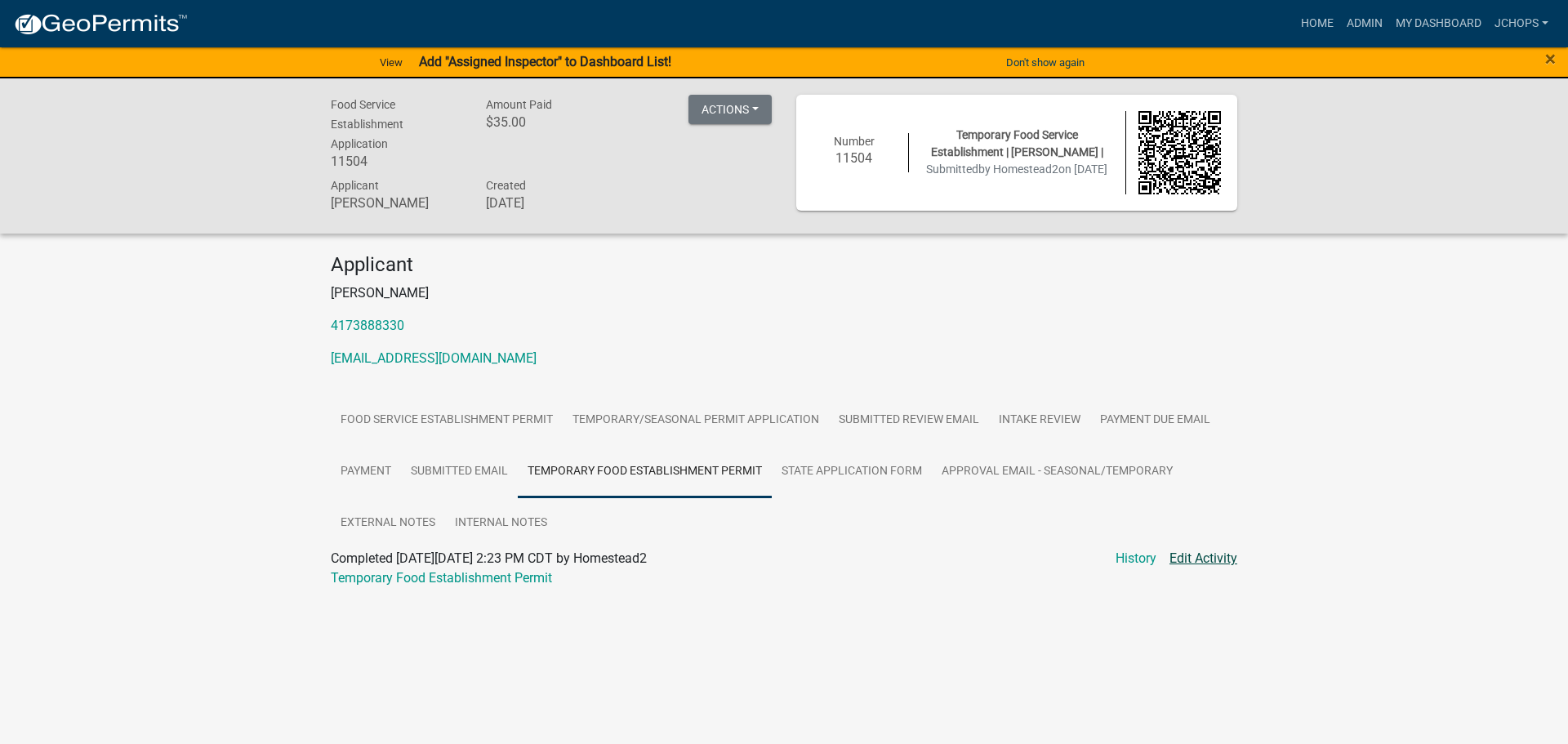
click at [1188, 553] on link "Edit Activity" at bounding box center [1203, 558] width 67 height 20
click at [1188, 554] on link "Edit Activity" at bounding box center [1203, 558] width 67 height 20
click at [1207, 551] on link "Edit Activity" at bounding box center [1203, 558] width 67 height 20
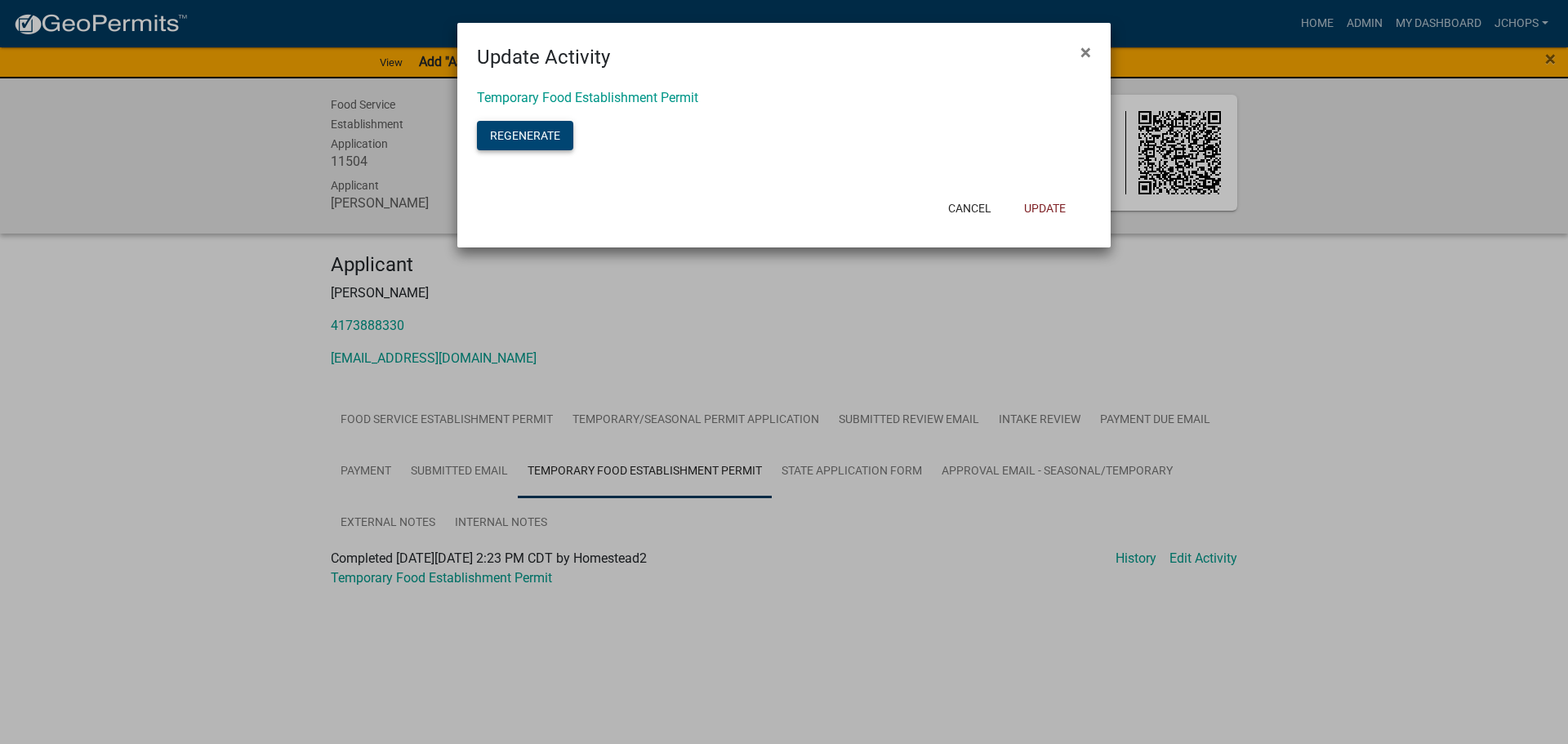
click at [533, 142] on button "Regenerate" at bounding box center [525, 135] width 97 height 29
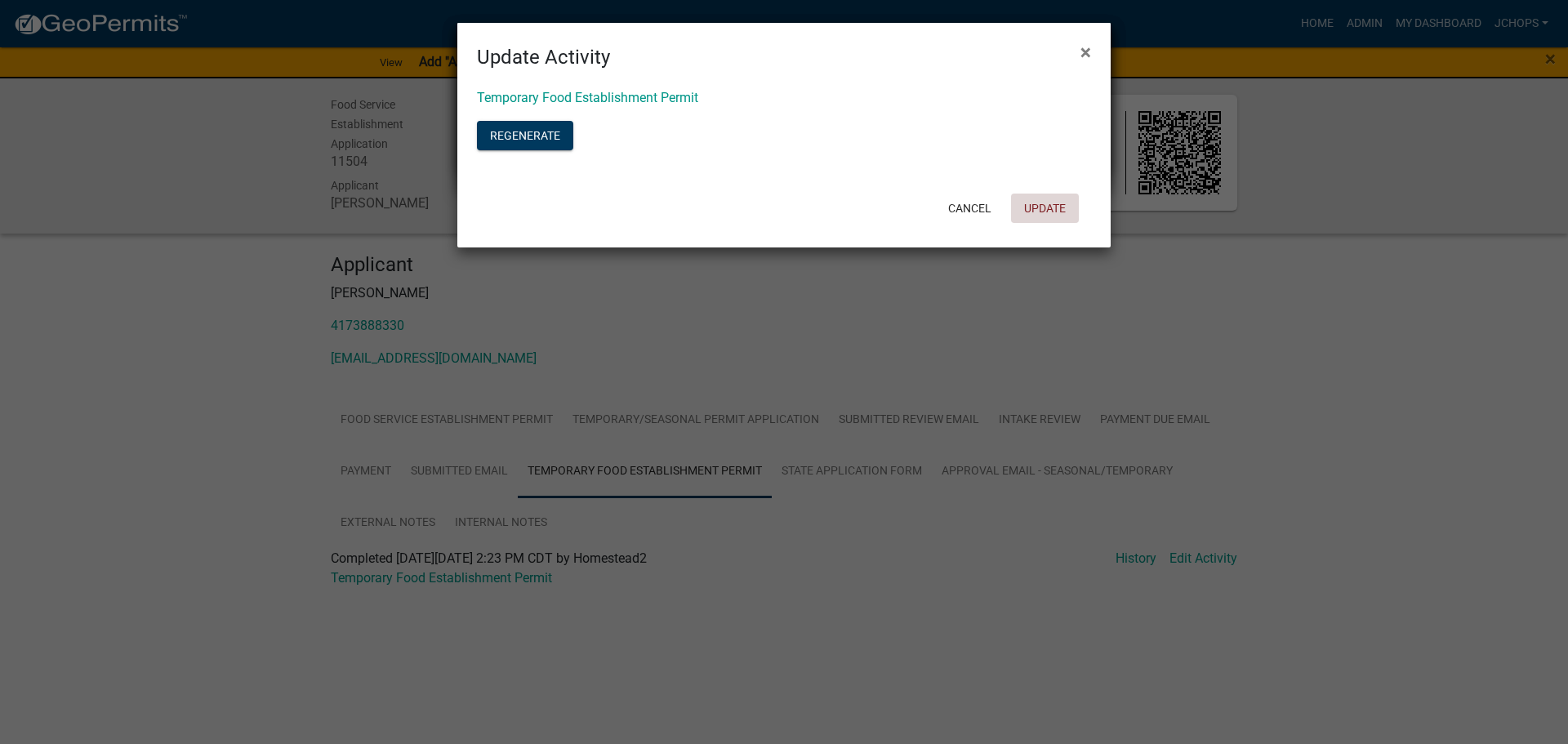
click at [1042, 212] on button "Update" at bounding box center [1045, 207] width 67 height 29
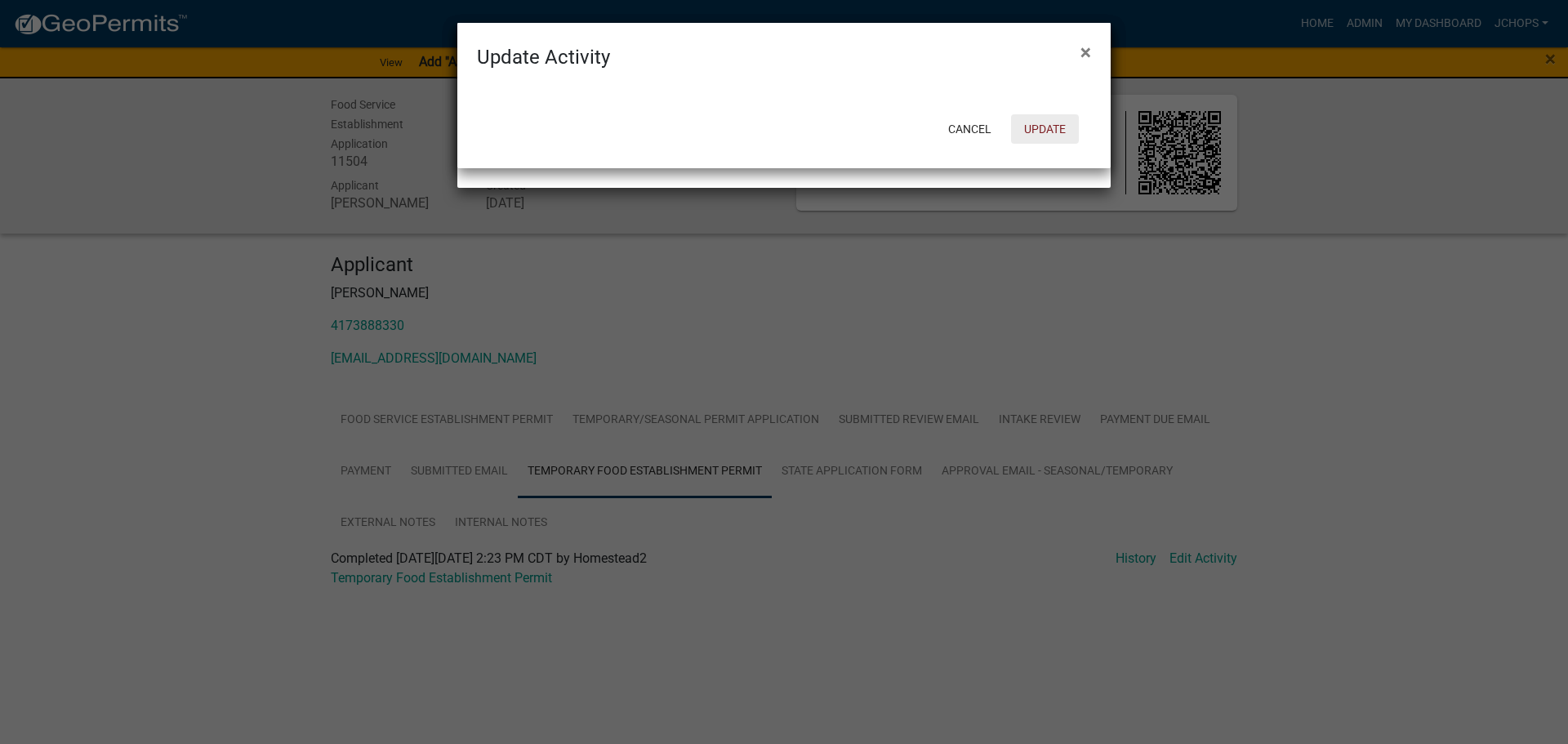
click at [1038, 130] on button "Update" at bounding box center [1045, 128] width 67 height 29
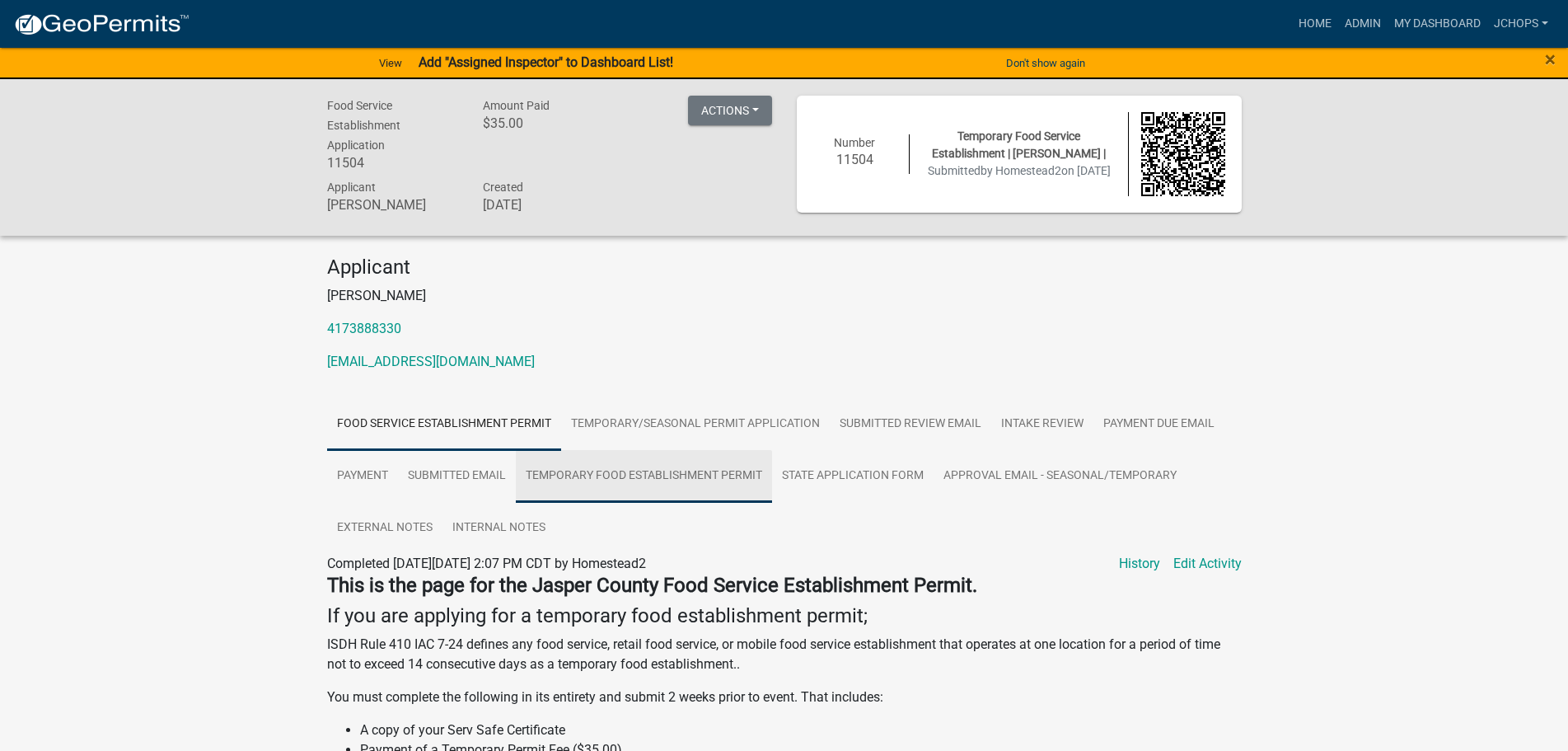
click at [702, 466] on link "Temporary Food Establishment Permit" at bounding box center [643, 477] width 256 height 53
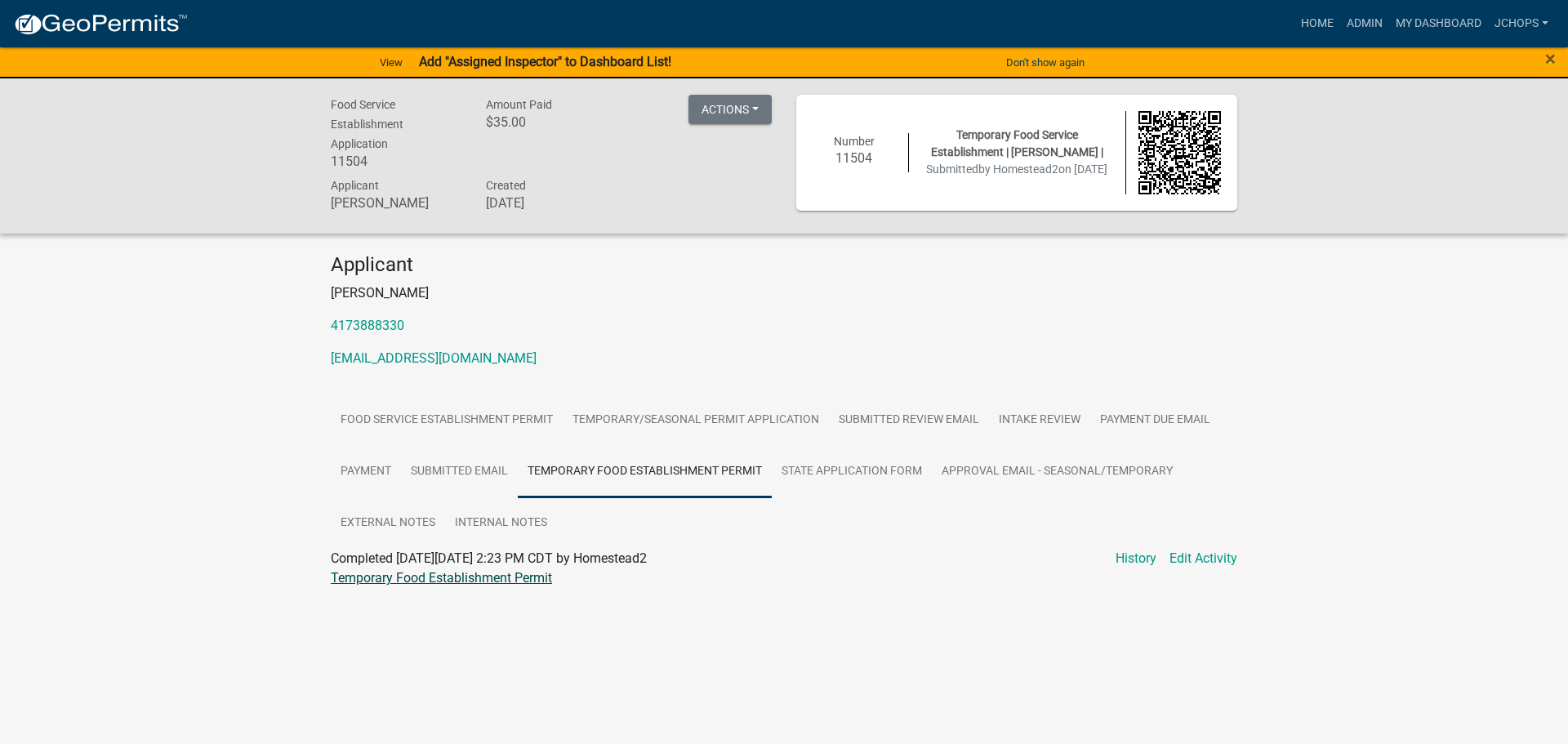
click at [513, 581] on link "Temporary Food Establishment Permit" at bounding box center [441, 577] width 221 height 16
click at [1208, 560] on link "Edit Activity" at bounding box center [1203, 558] width 67 height 20
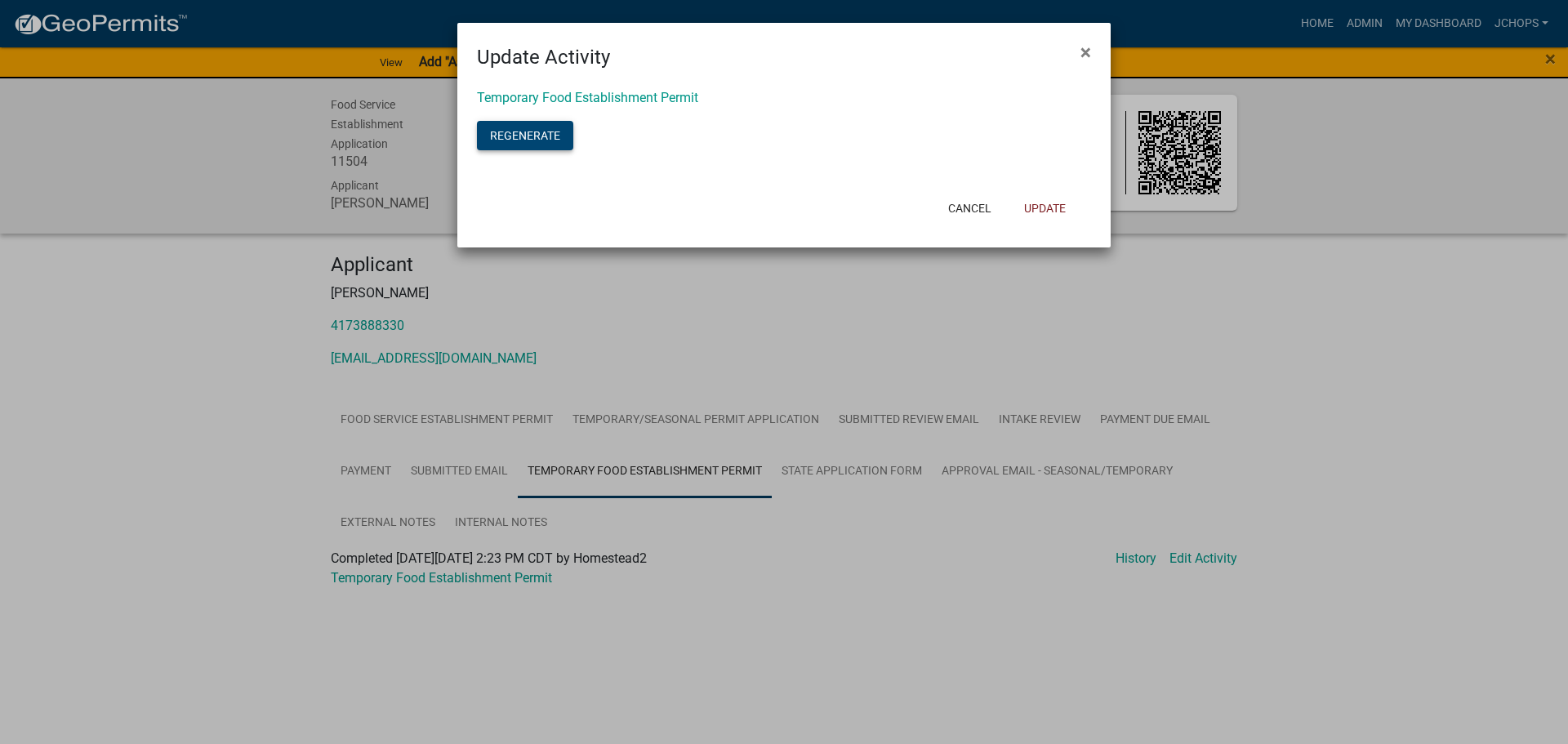
click at [523, 133] on button "Regenerate" at bounding box center [525, 135] width 97 height 29
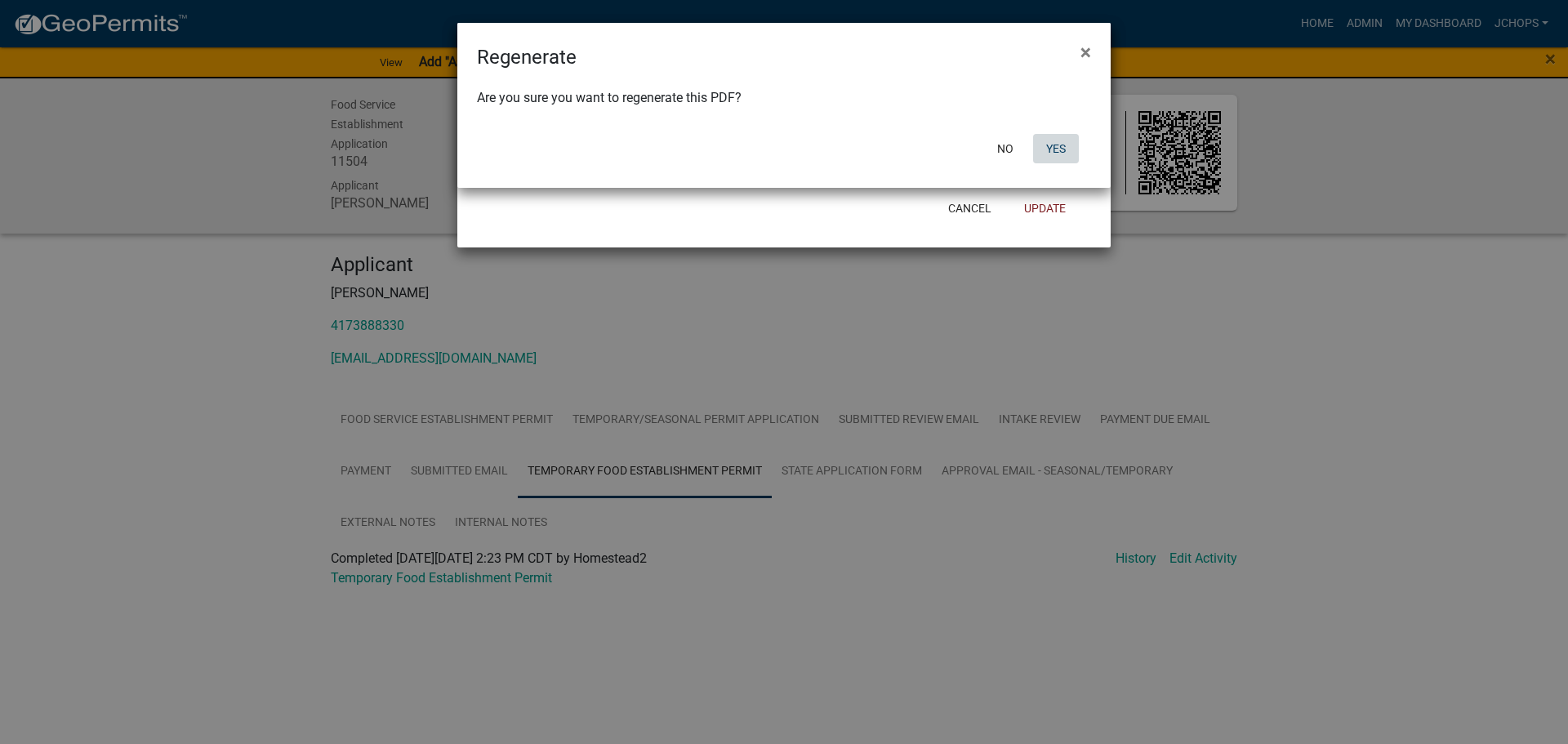
click at [1053, 143] on button "Yes" at bounding box center [1055, 148] width 46 height 29
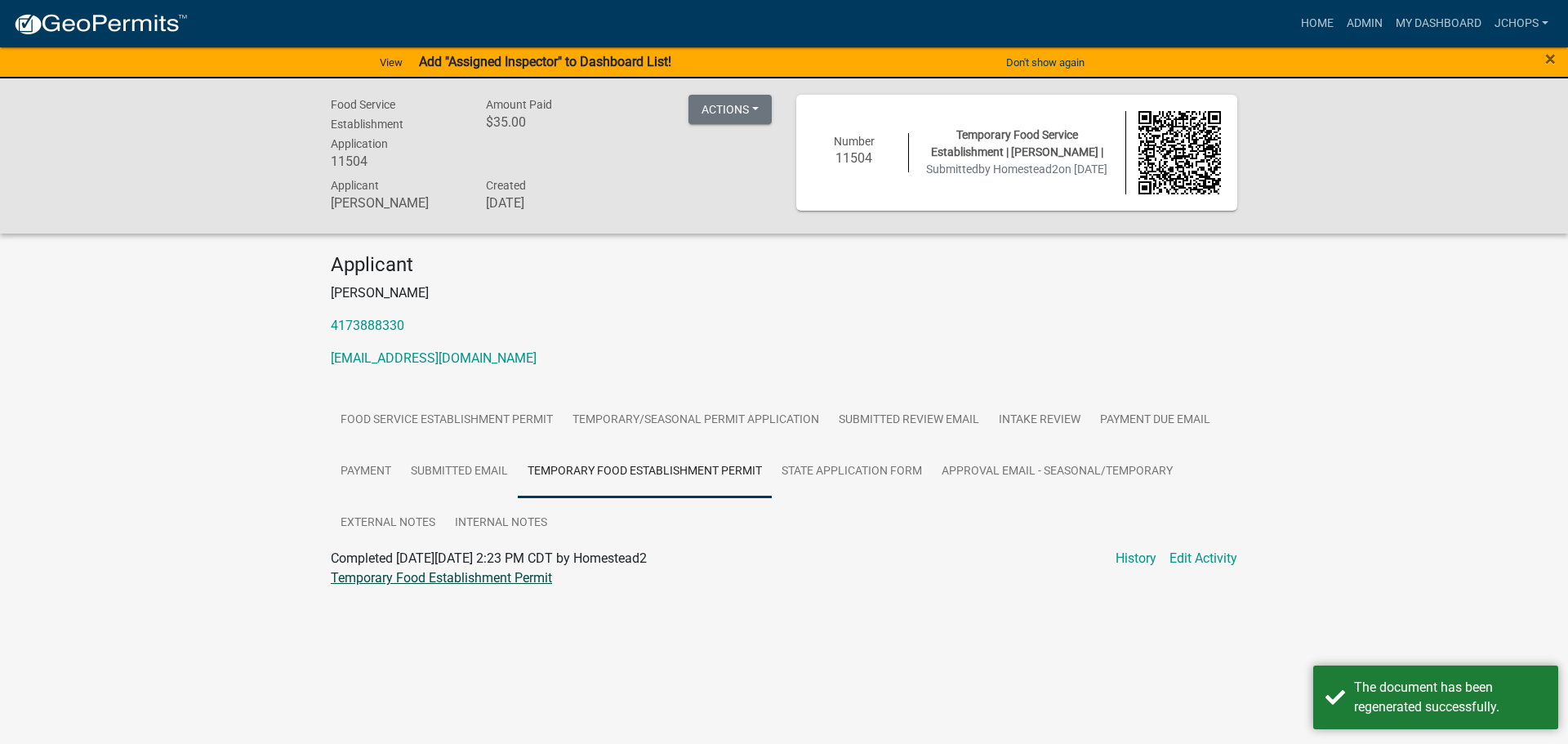
click at [524, 576] on link "Temporary Food Establishment Permit" at bounding box center [441, 577] width 221 height 16
